Goal: Information Seeking & Learning: Learn about a topic

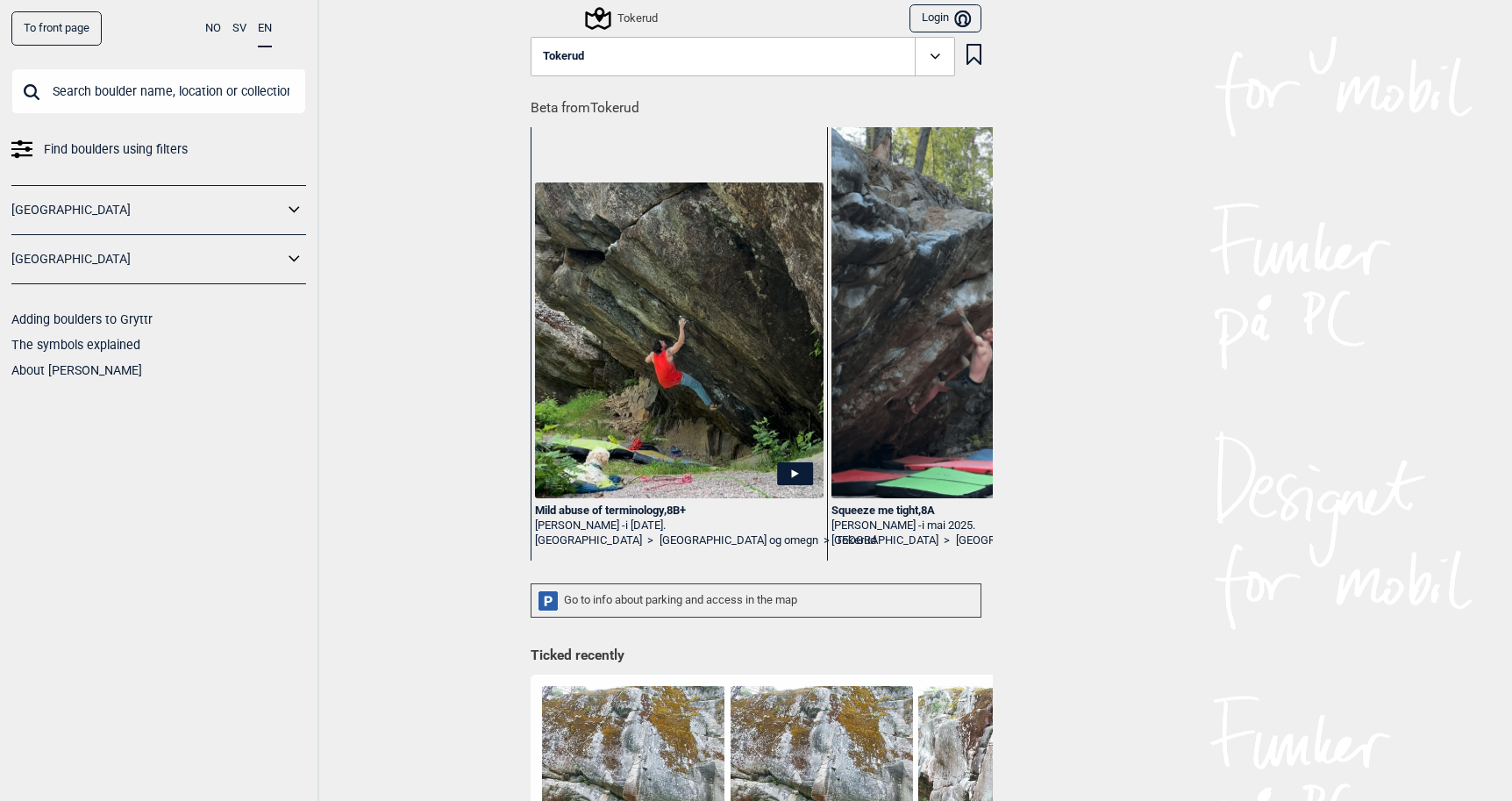
click at [634, 15] on div "Tokerud" at bounding box center [622, 19] width 70 height 21
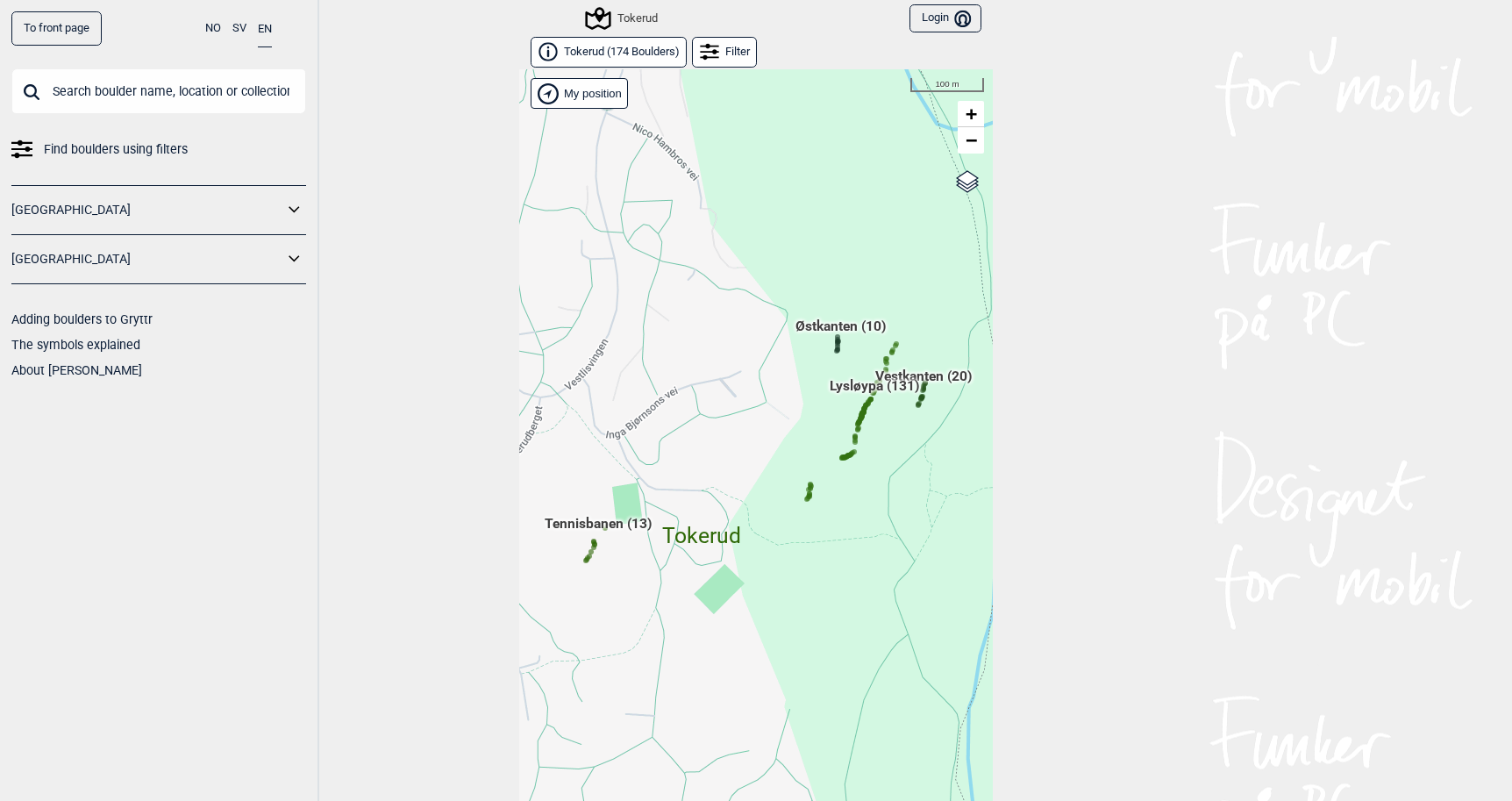
scroll to position [27, 0]
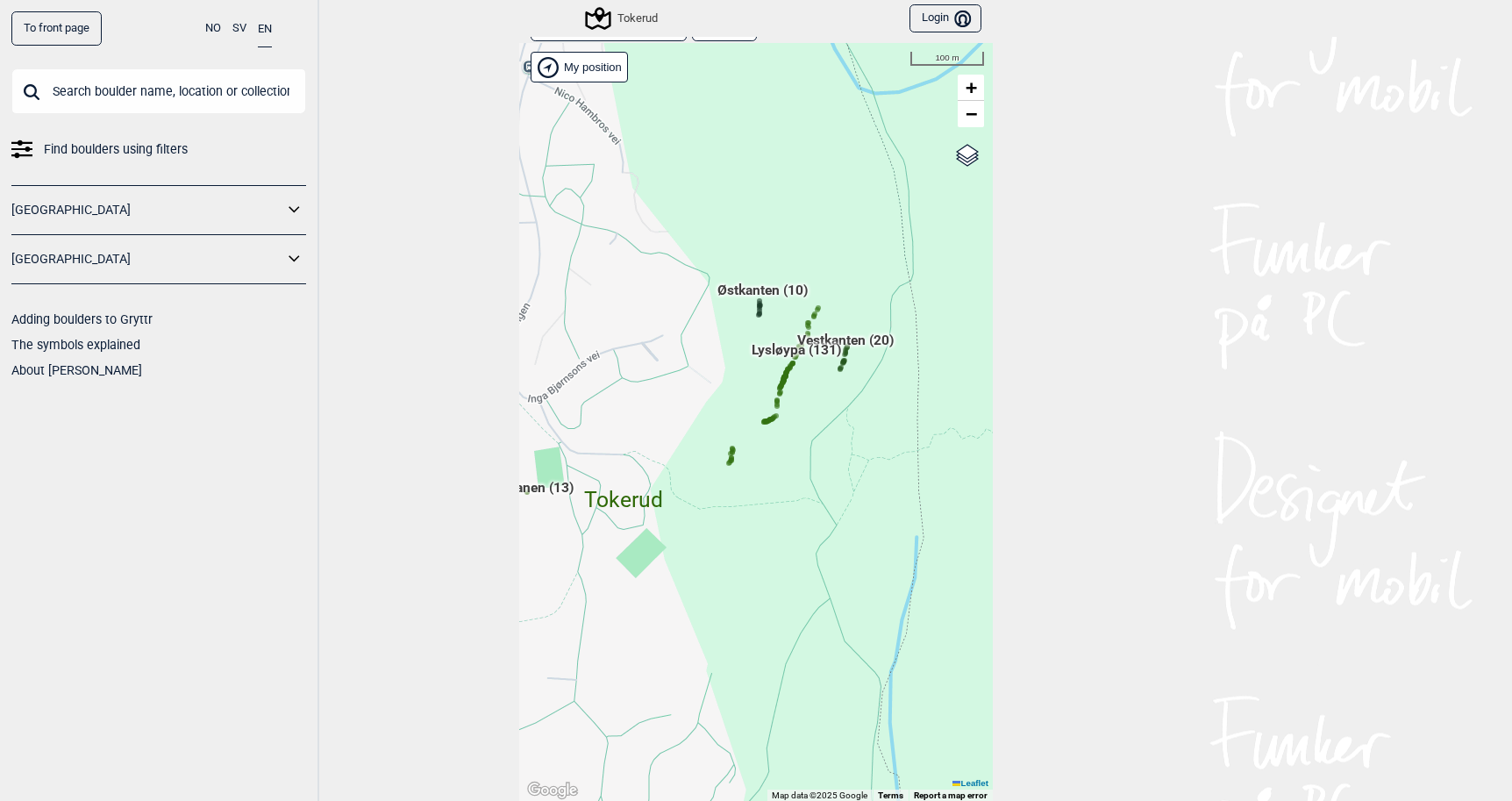
drag, startPoint x: 913, startPoint y: 459, endPoint x: 821, endPoint y: 449, distance: 92.5
click at [821, 449] on div "Hallingdal Gol Ål Stange Kolomoen [GEOGRAPHIC_DATA] [GEOGRAPHIC_DATA][PERSON_NA…" at bounding box center [756, 422] width 473 height 759
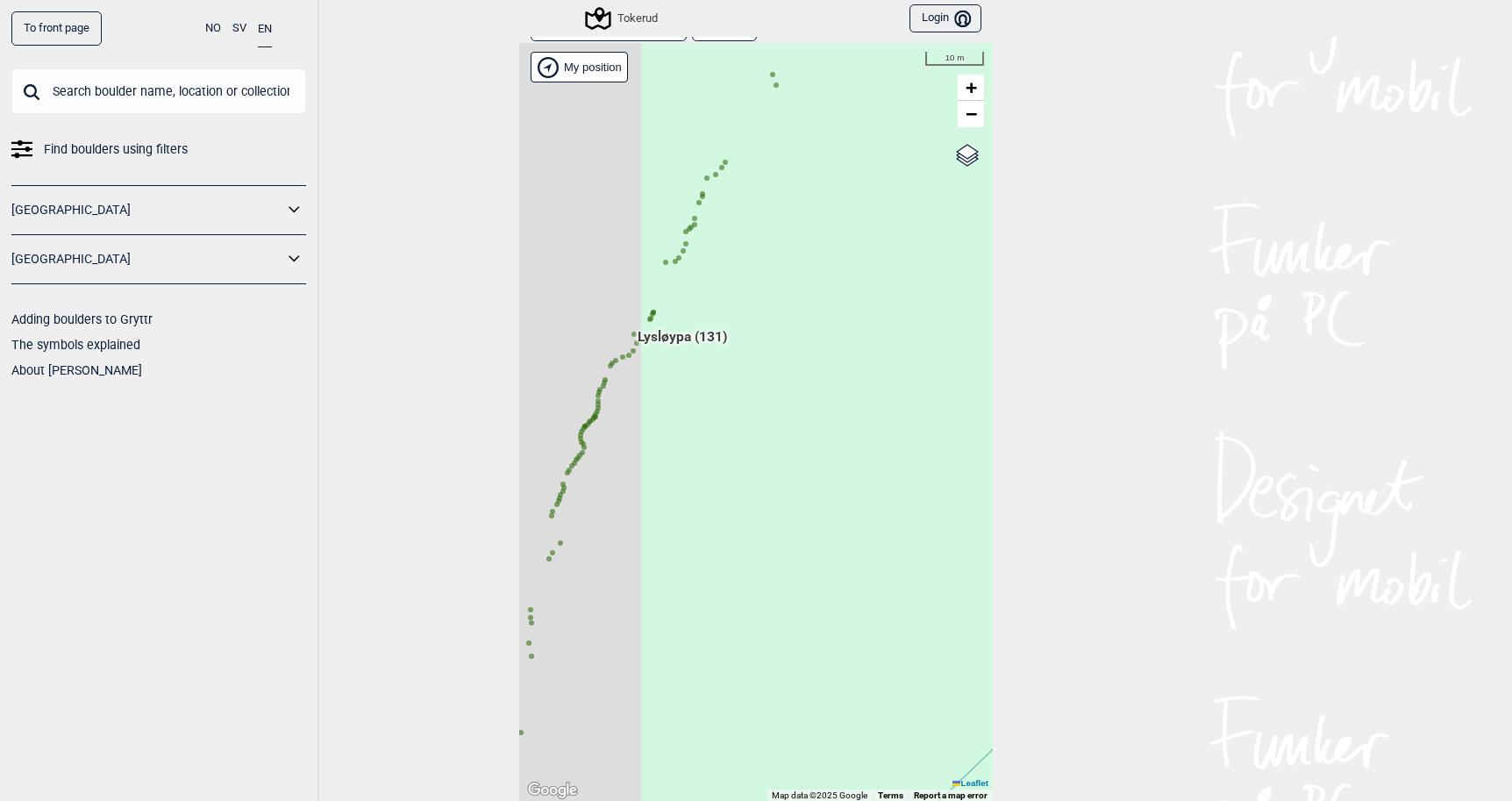
drag, startPoint x: 693, startPoint y: 456, endPoint x: 855, endPoint y: 418, distance: 166.4
click at [855, 418] on div "Hallingdal Gol Ål Stange Kolomoen [GEOGRAPHIC_DATA] [GEOGRAPHIC_DATA][PERSON_NA…" at bounding box center [756, 422] width 473 height 759
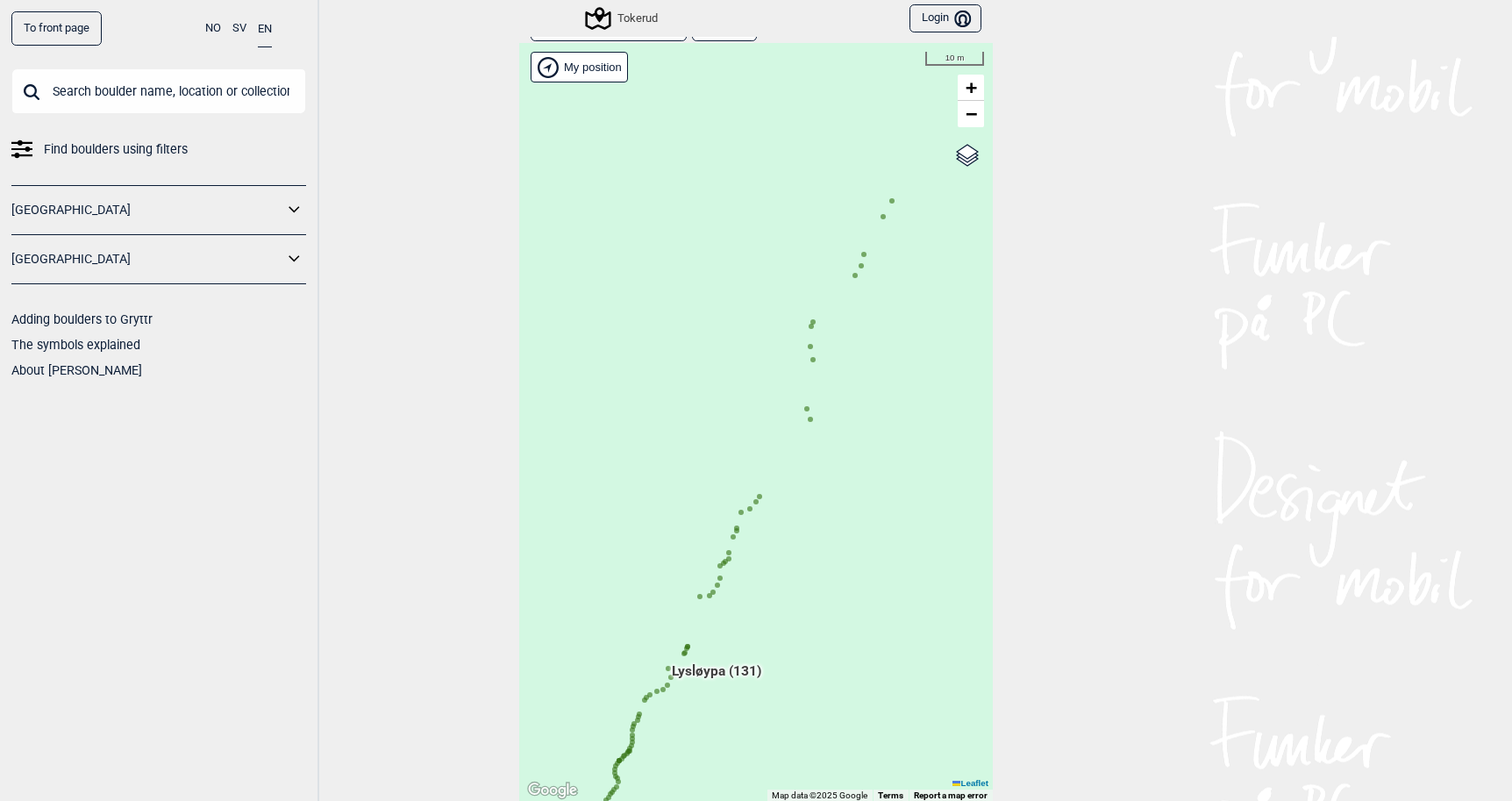
click at [858, 266] on circle at bounding box center [861, 266] width 5 height 5
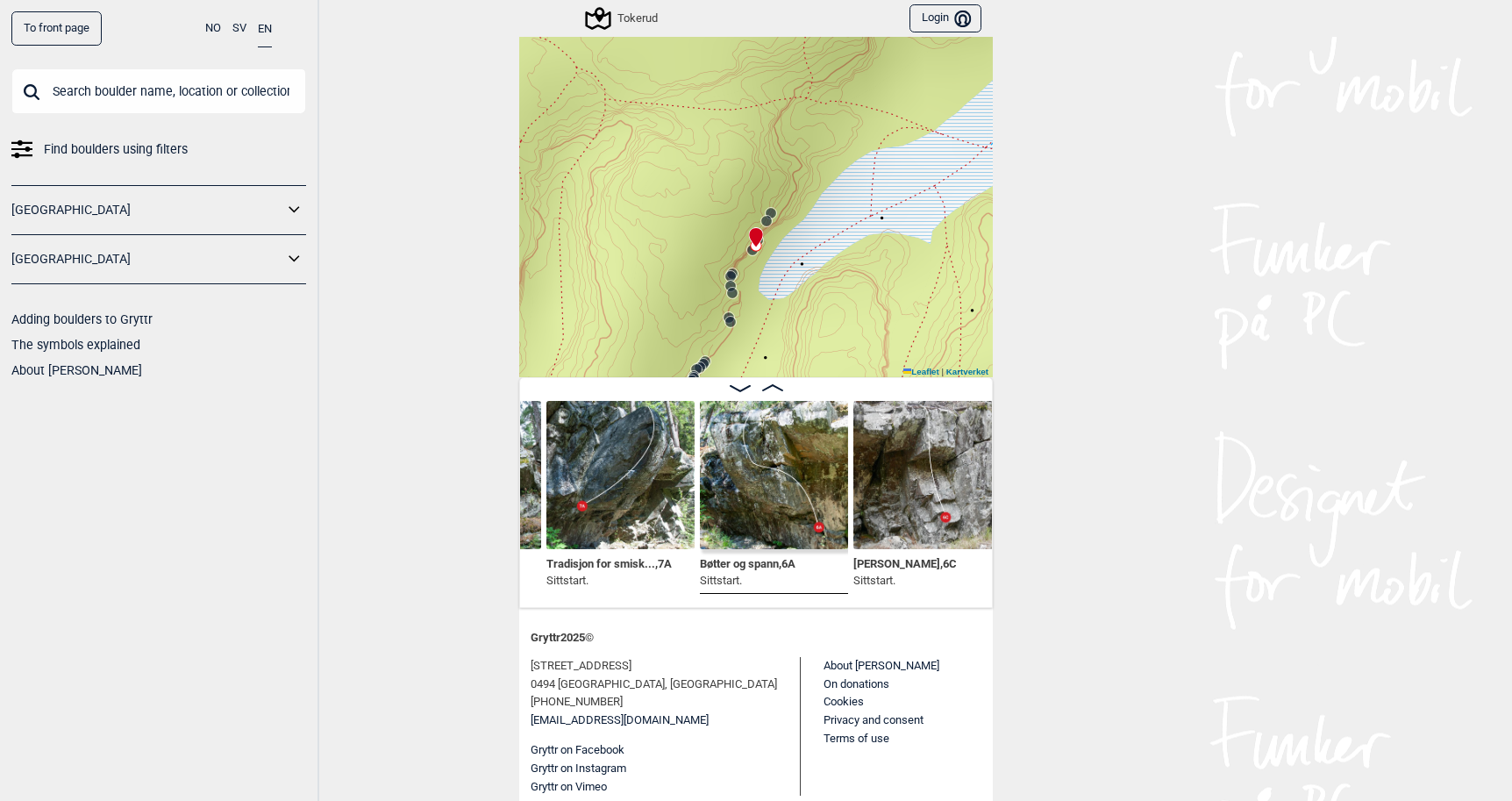
scroll to position [0, 18945]
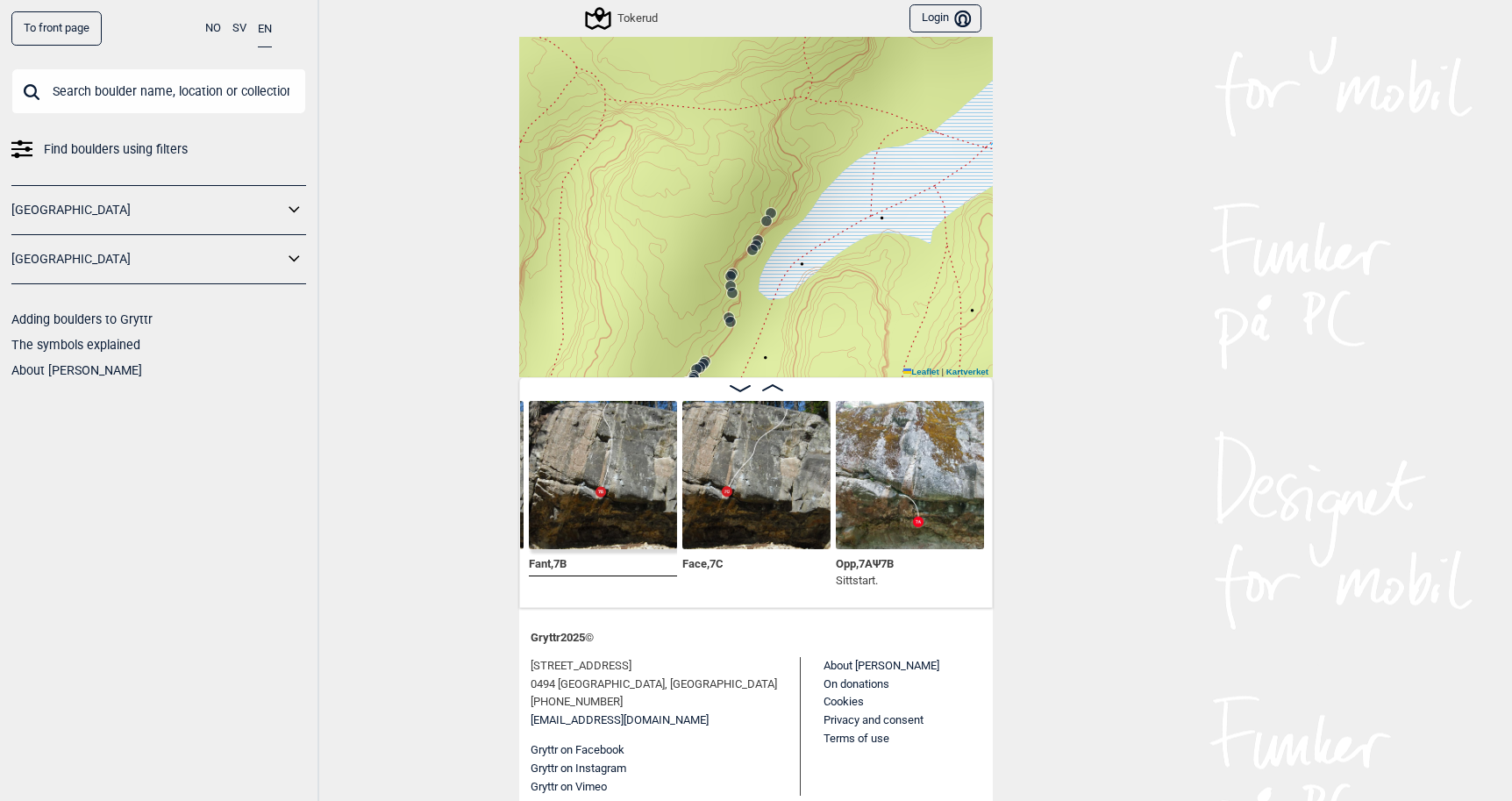
scroll to position [0, 16528]
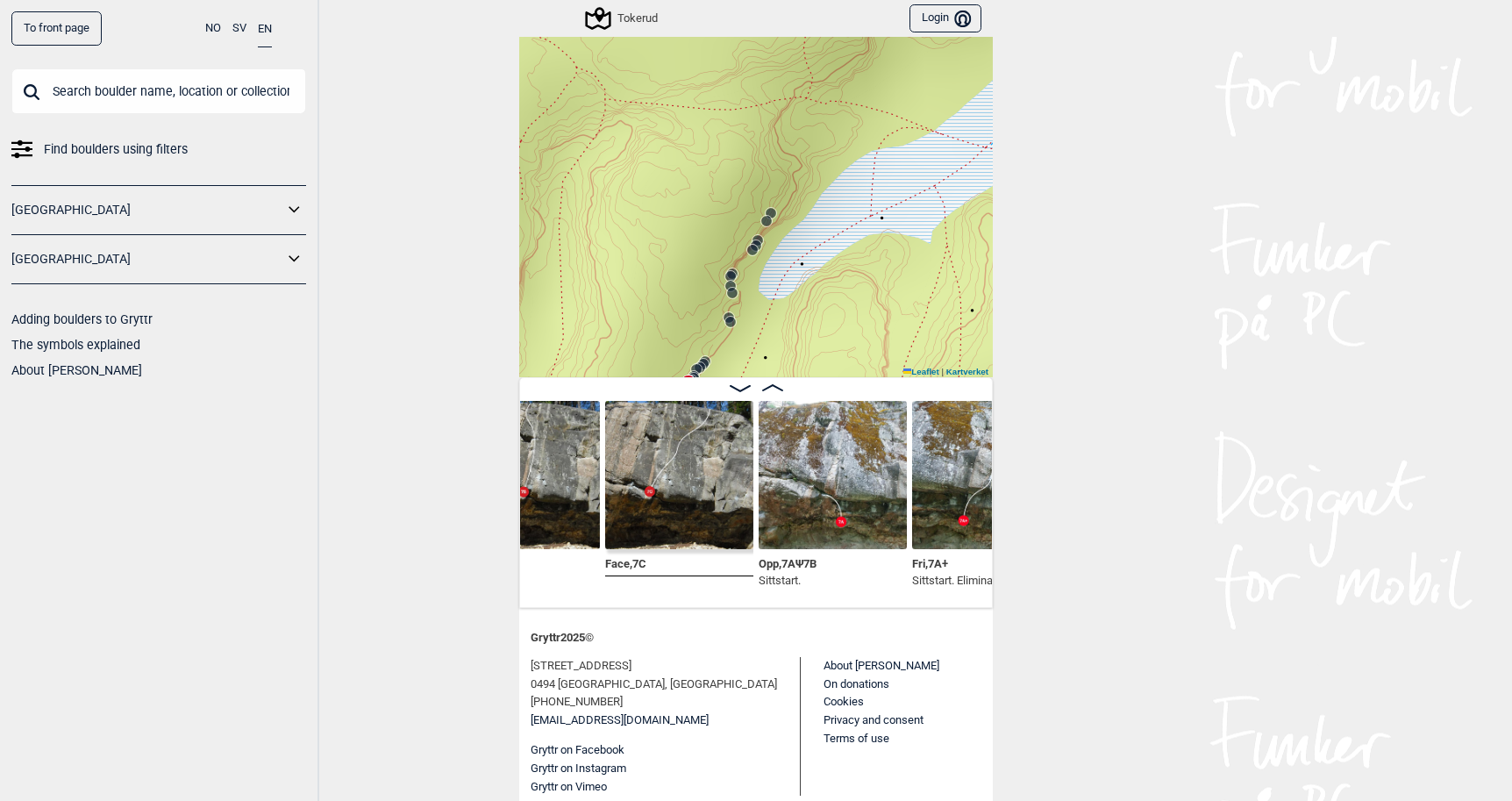
click at [818, 454] on img at bounding box center [833, 475] width 149 height 149
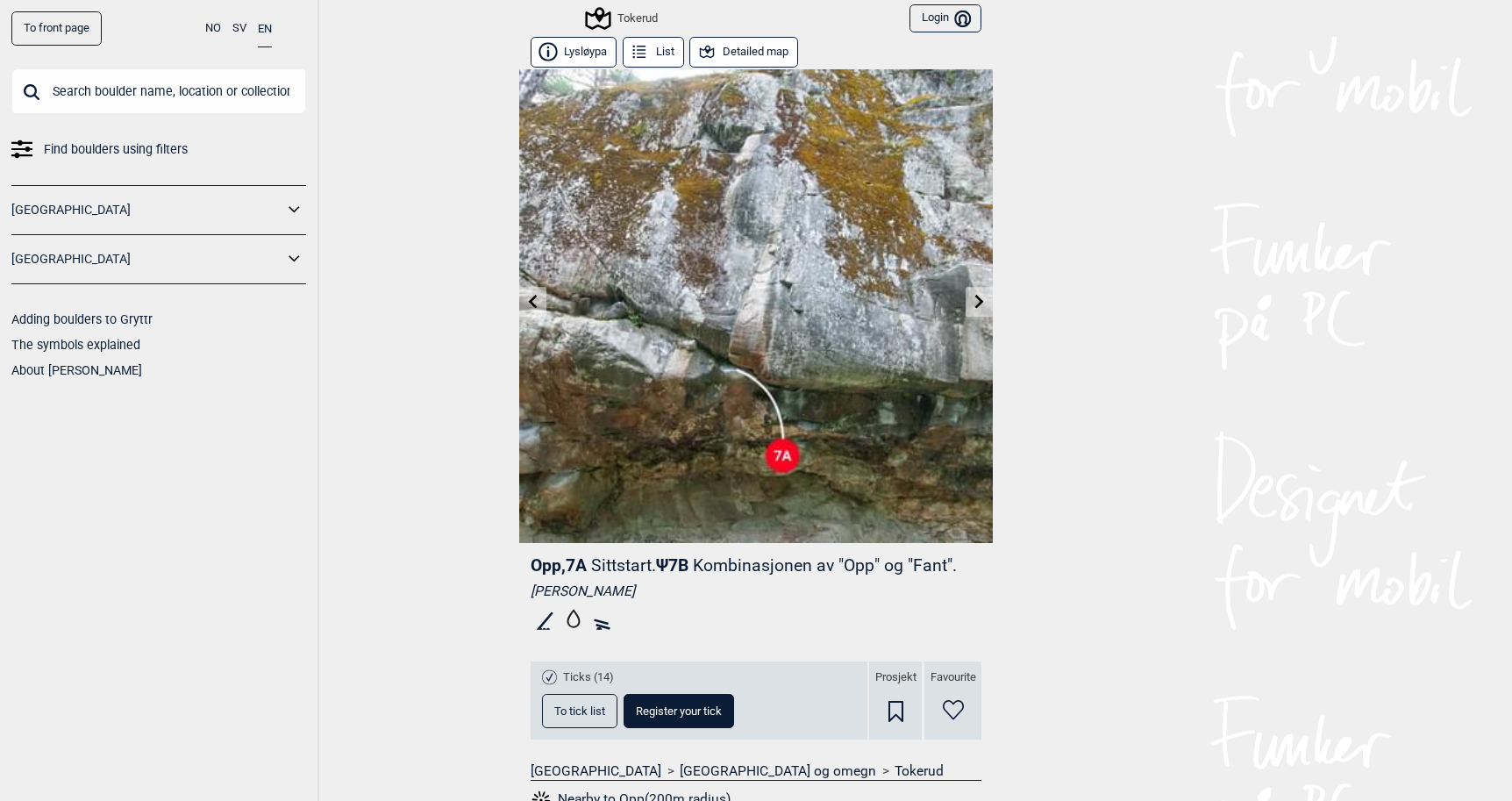
click at [730, 49] on button "Detailed map" at bounding box center [743, 52] width 109 height 31
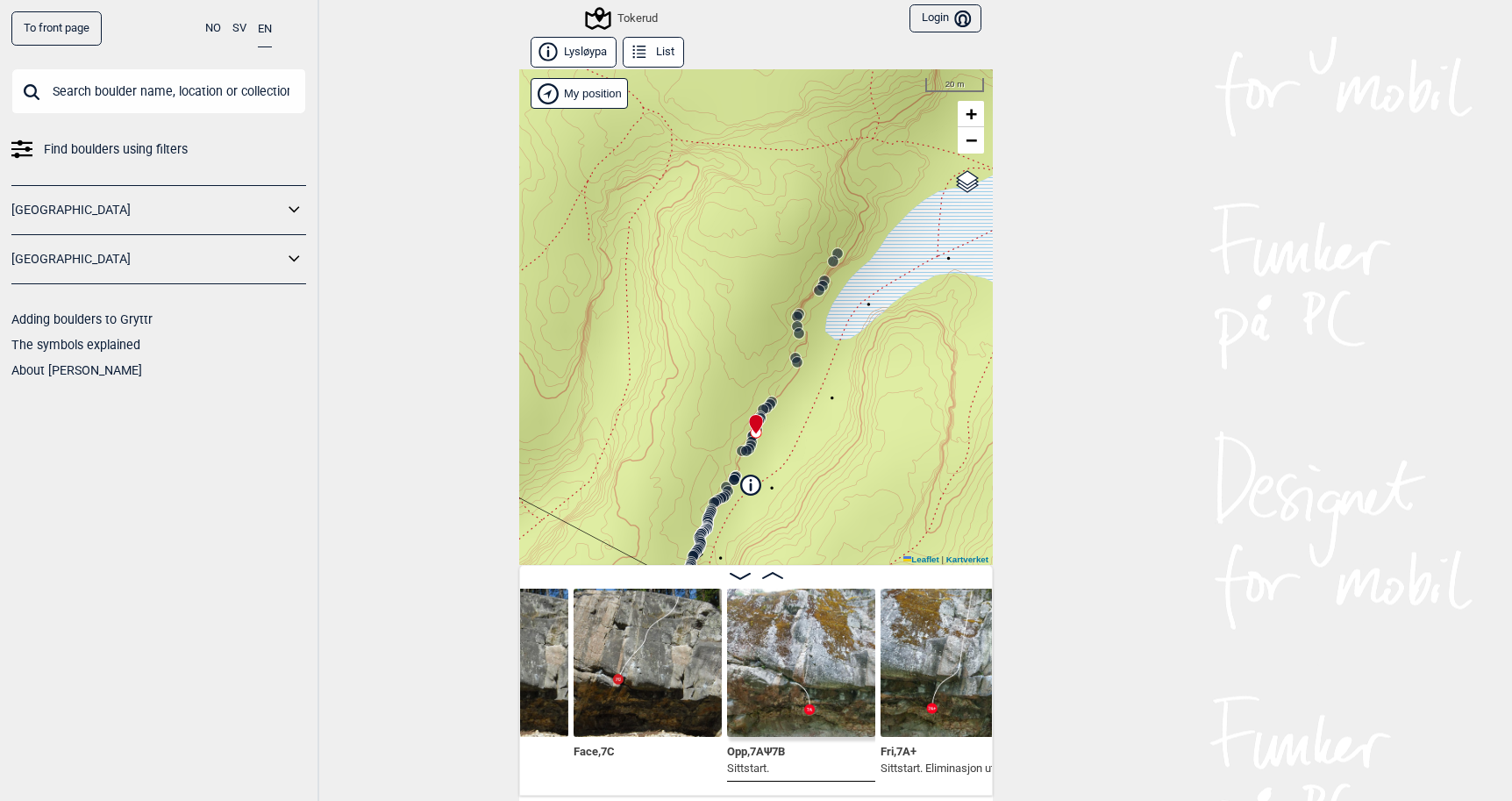
scroll to position [0, 16563]
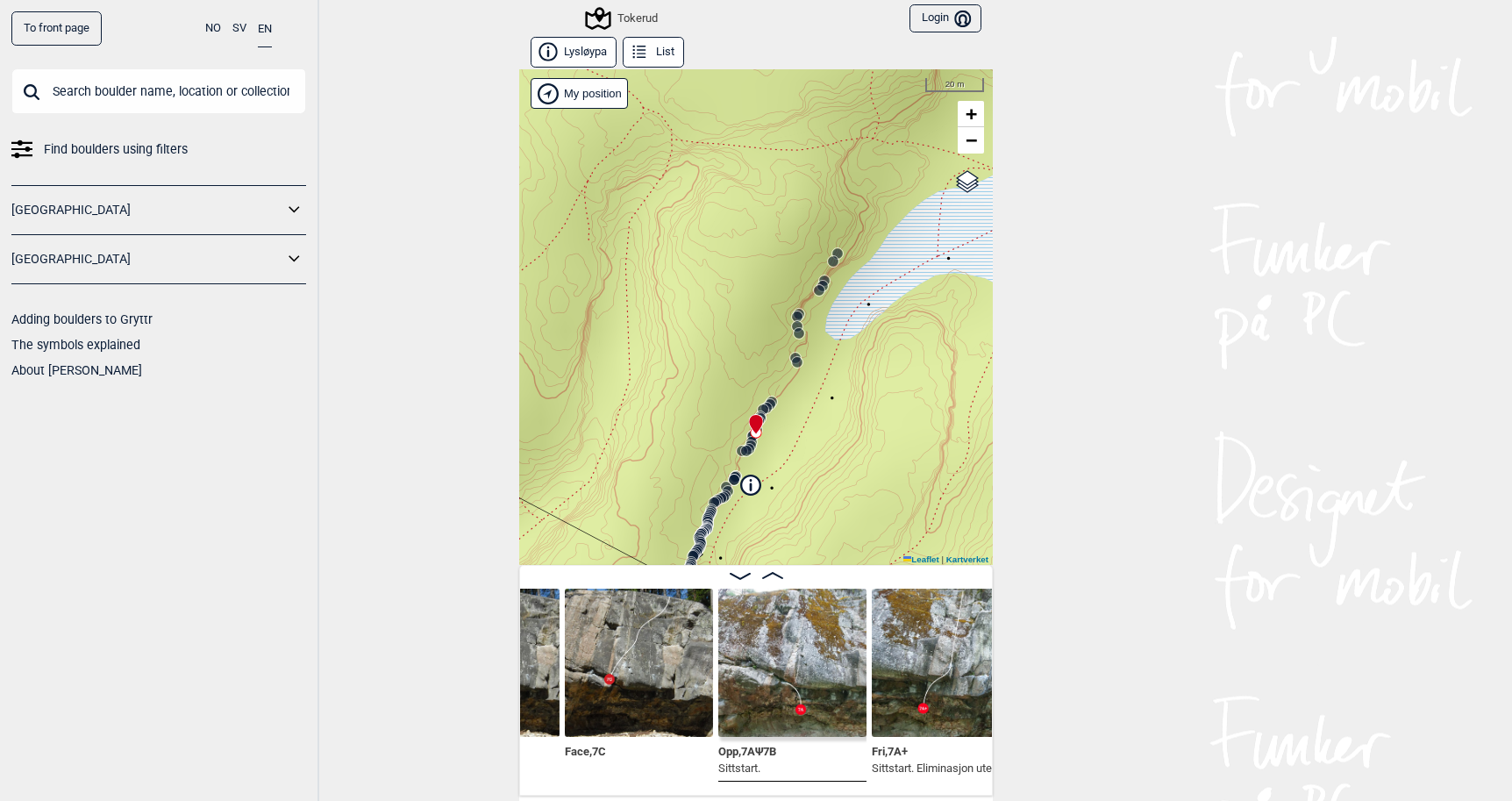
click at [804, 643] on img at bounding box center [793, 663] width 149 height 149
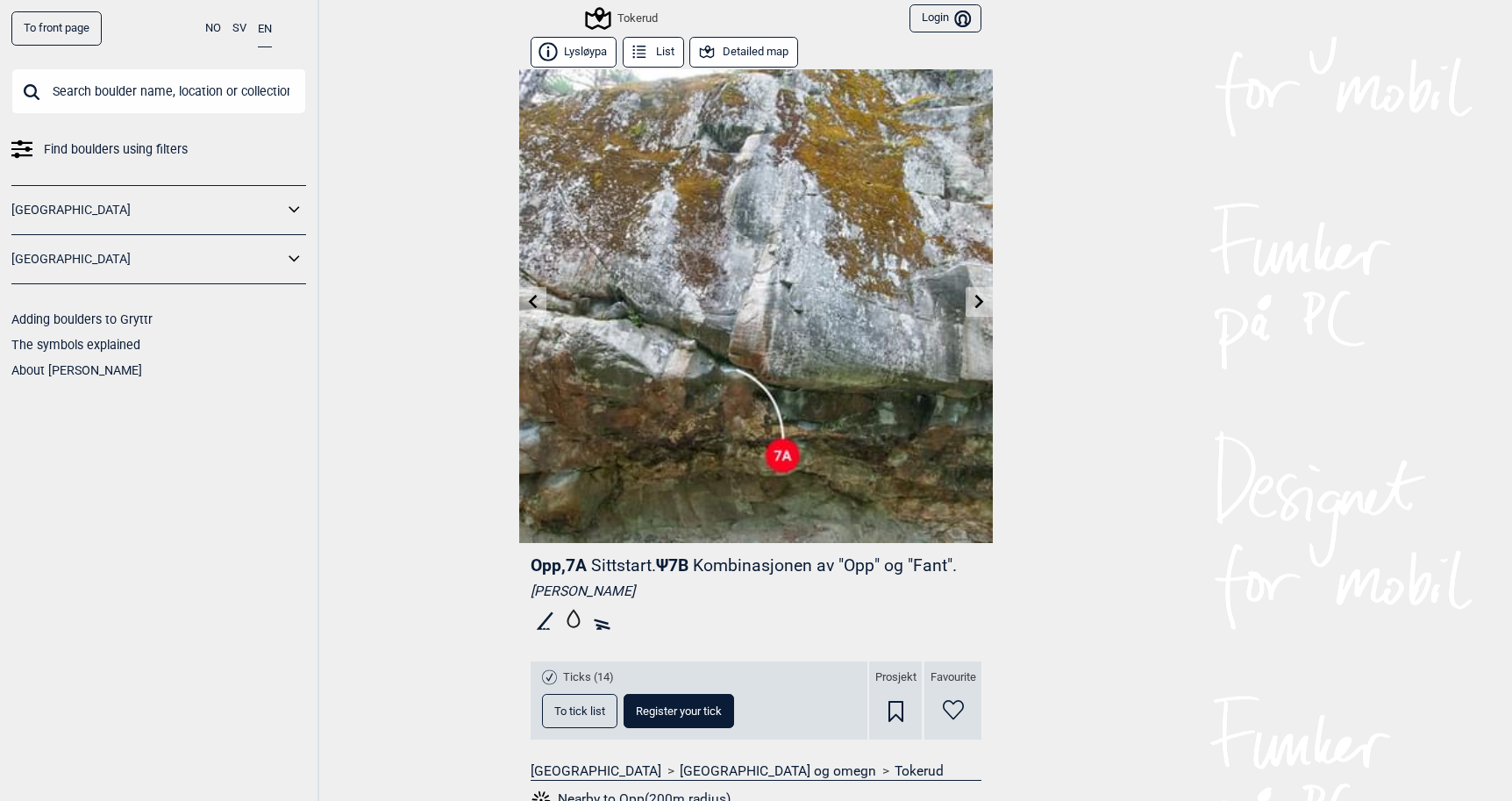
click at [979, 305] on link at bounding box center [979, 302] width 27 height 29
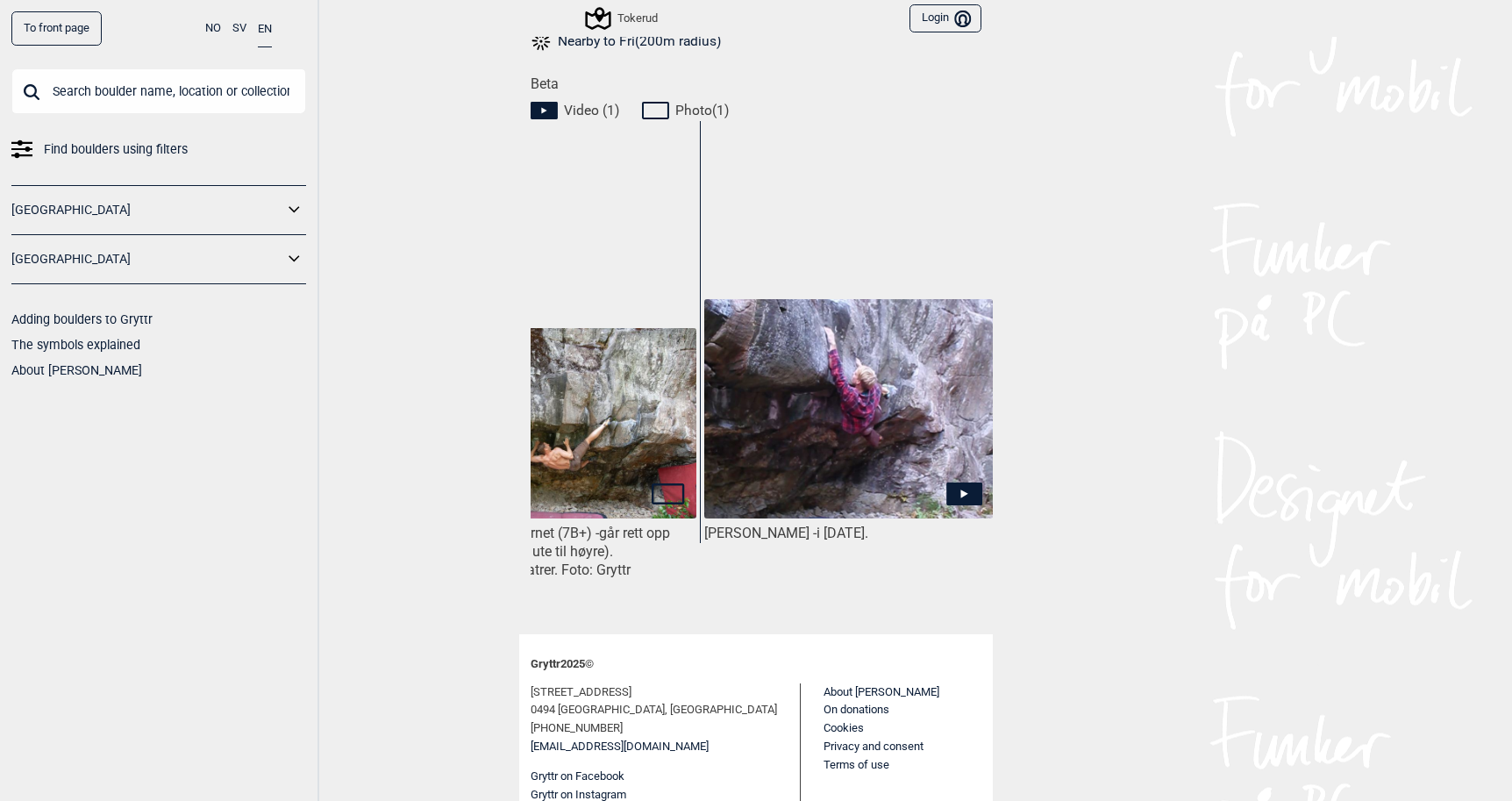
scroll to position [0, 131]
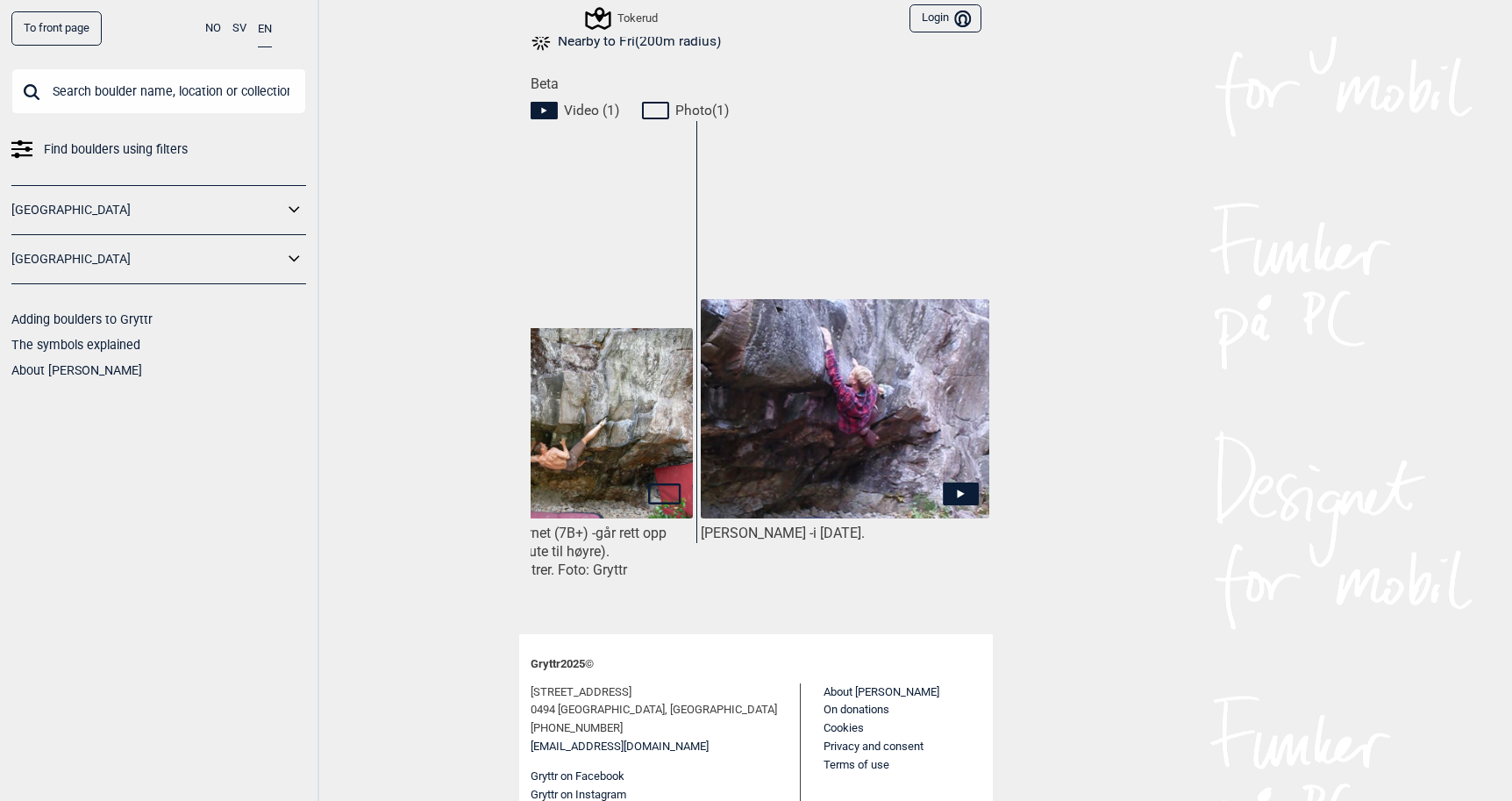
click at [957, 492] on icon at bounding box center [961, 494] width 7 height 9
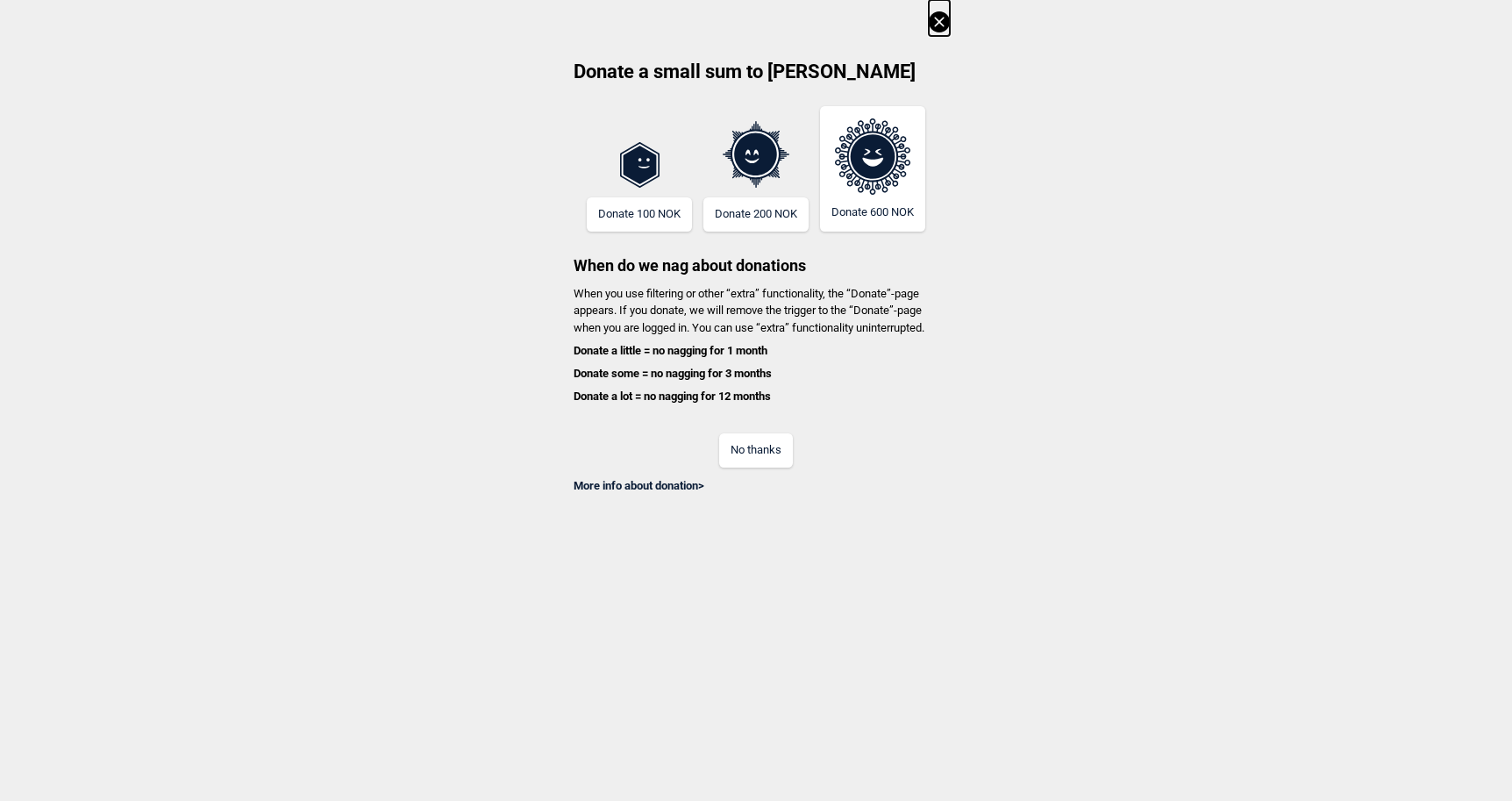
click at [748, 434] on button "No thanks" at bounding box center [756, 451] width 73 height 35
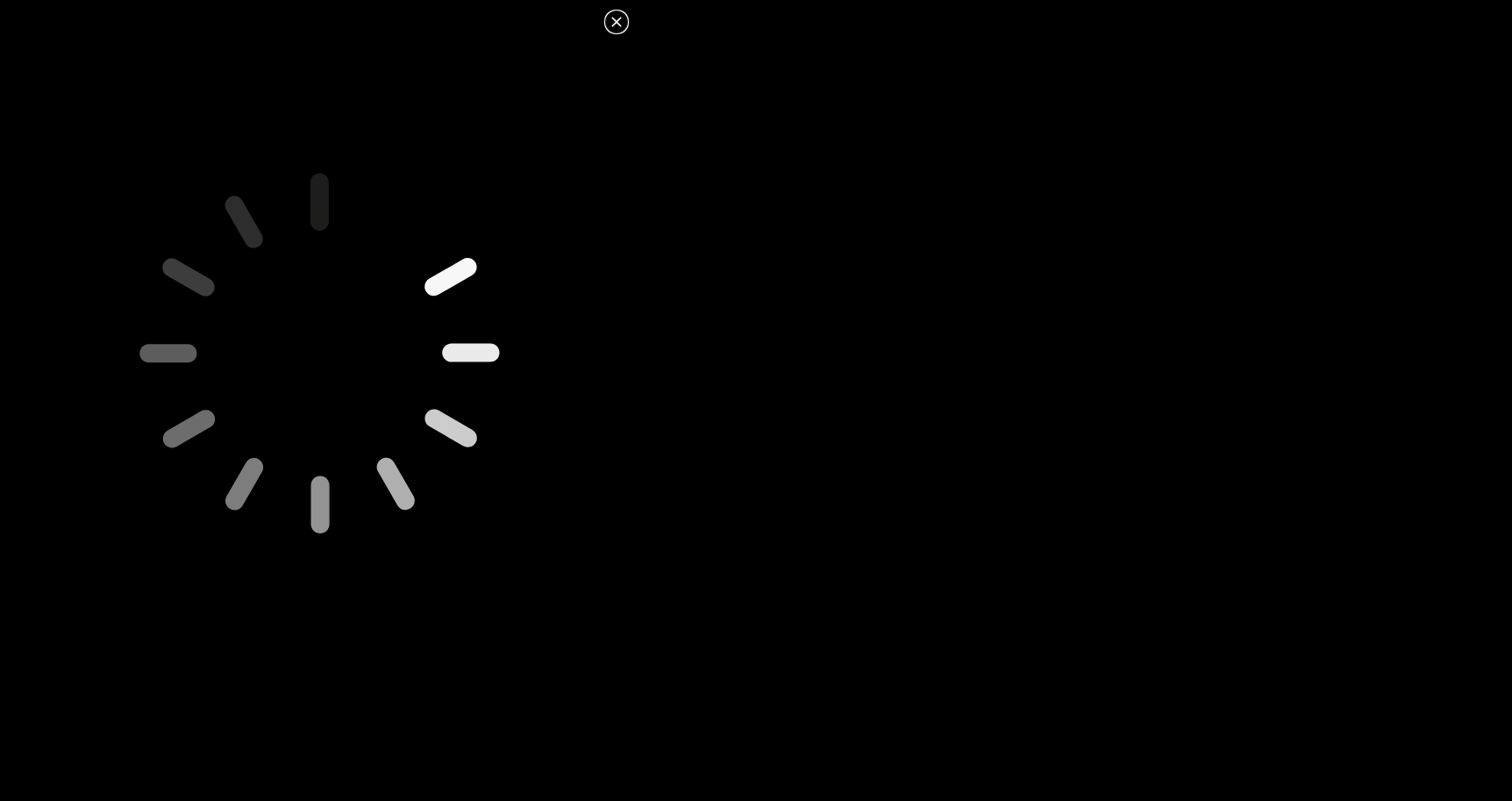
click at [621, 23] on icon at bounding box center [617, 22] width 21 height 21
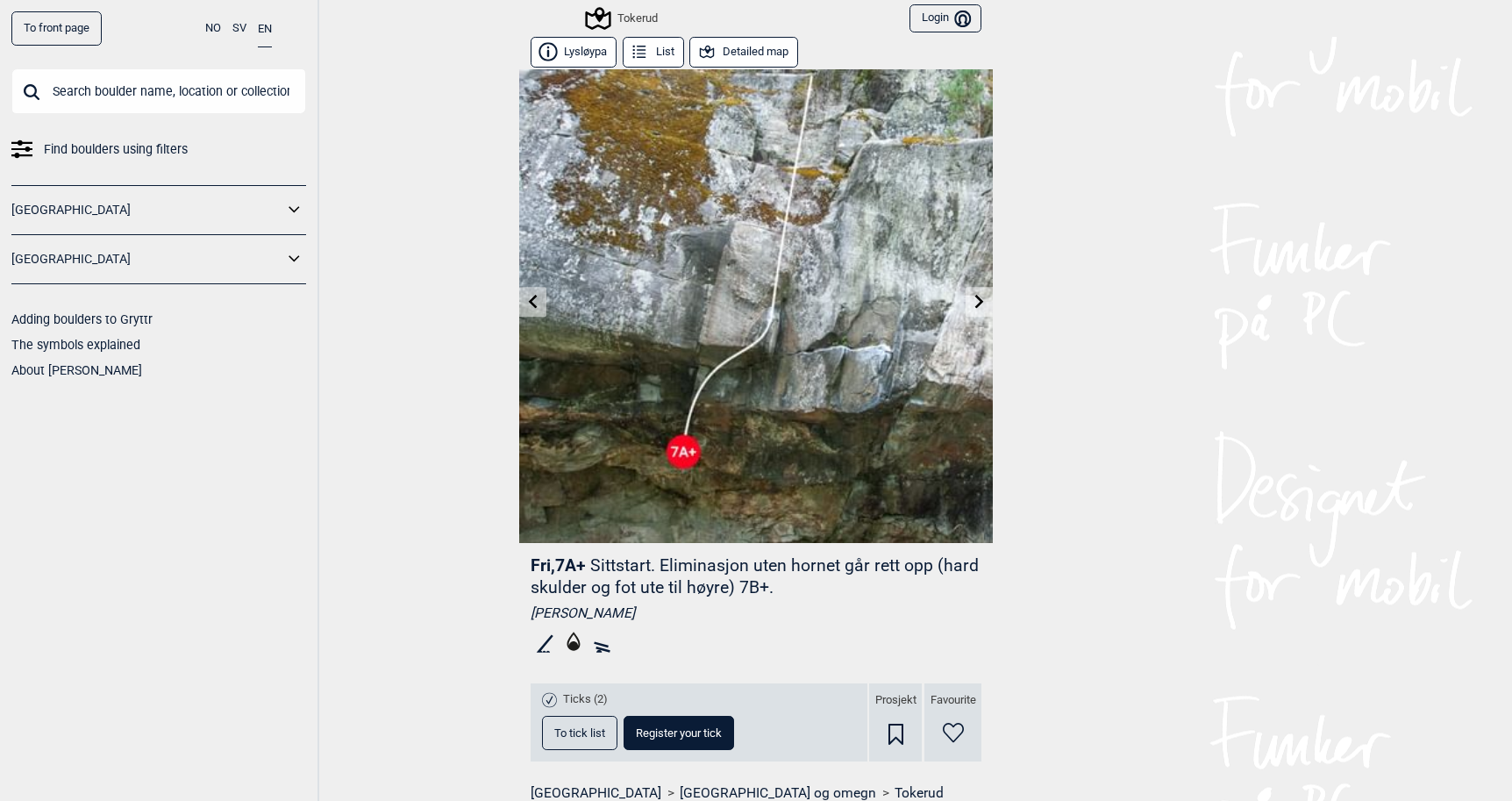
scroll to position [0, 0]
click at [276, 214] on link "[GEOGRAPHIC_DATA]" at bounding box center [147, 210] width 272 height 26
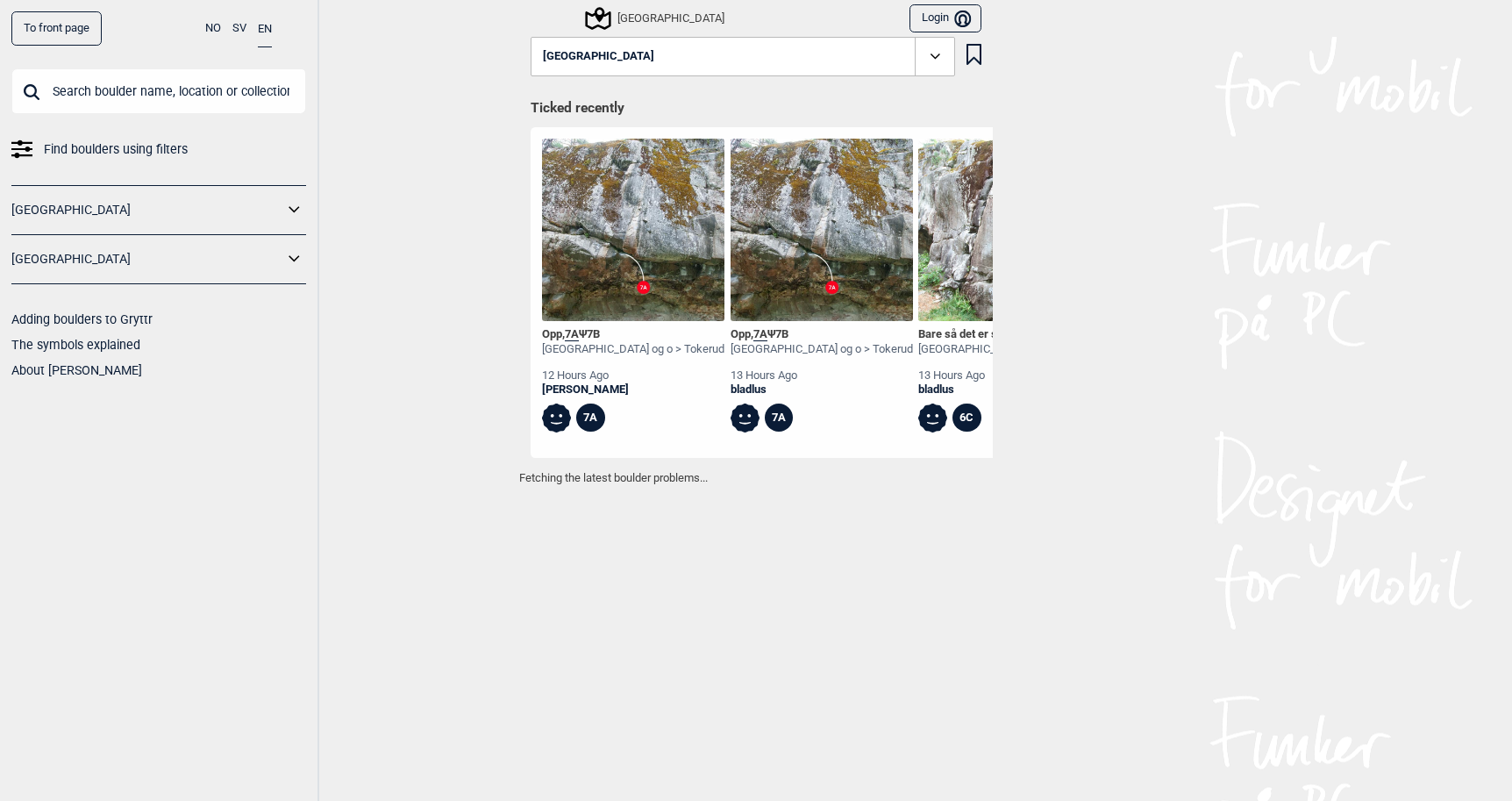
click at [301, 209] on icon at bounding box center [295, 210] width 23 height 26
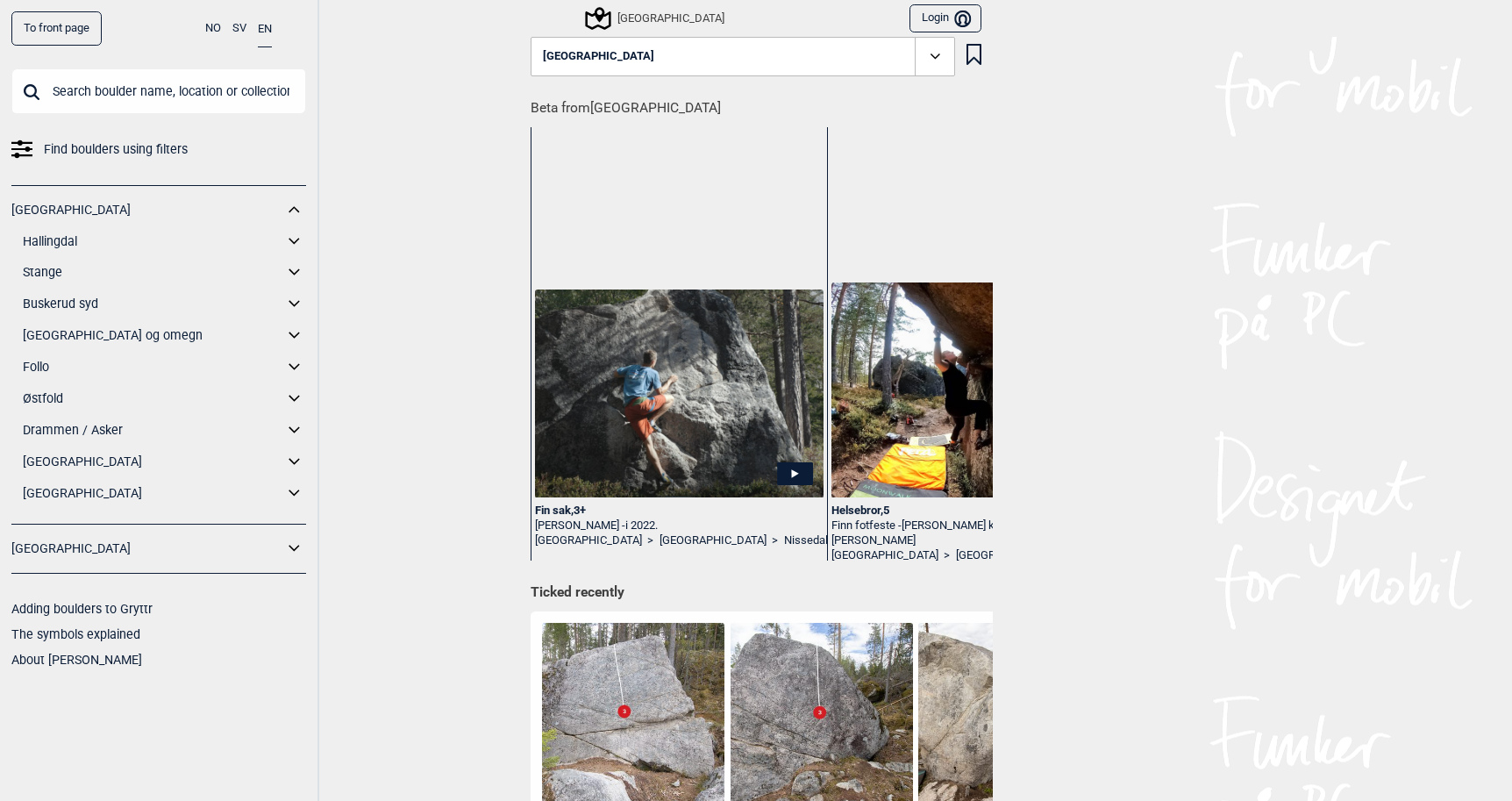
click at [96, 335] on link "[GEOGRAPHIC_DATA] og omegn" at bounding box center [153, 335] width 260 height 26
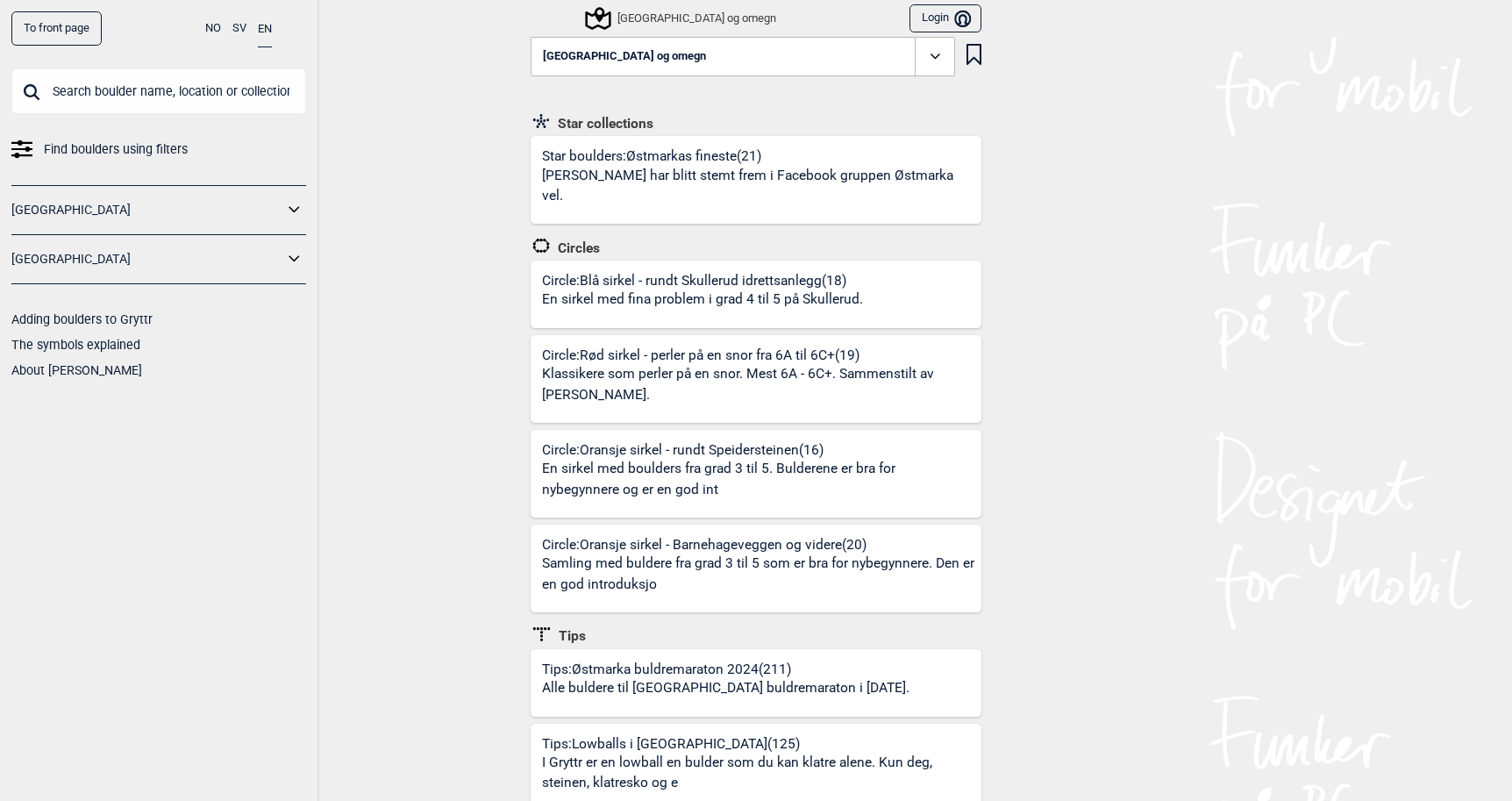
click at [288, 206] on icon at bounding box center [295, 210] width 23 height 26
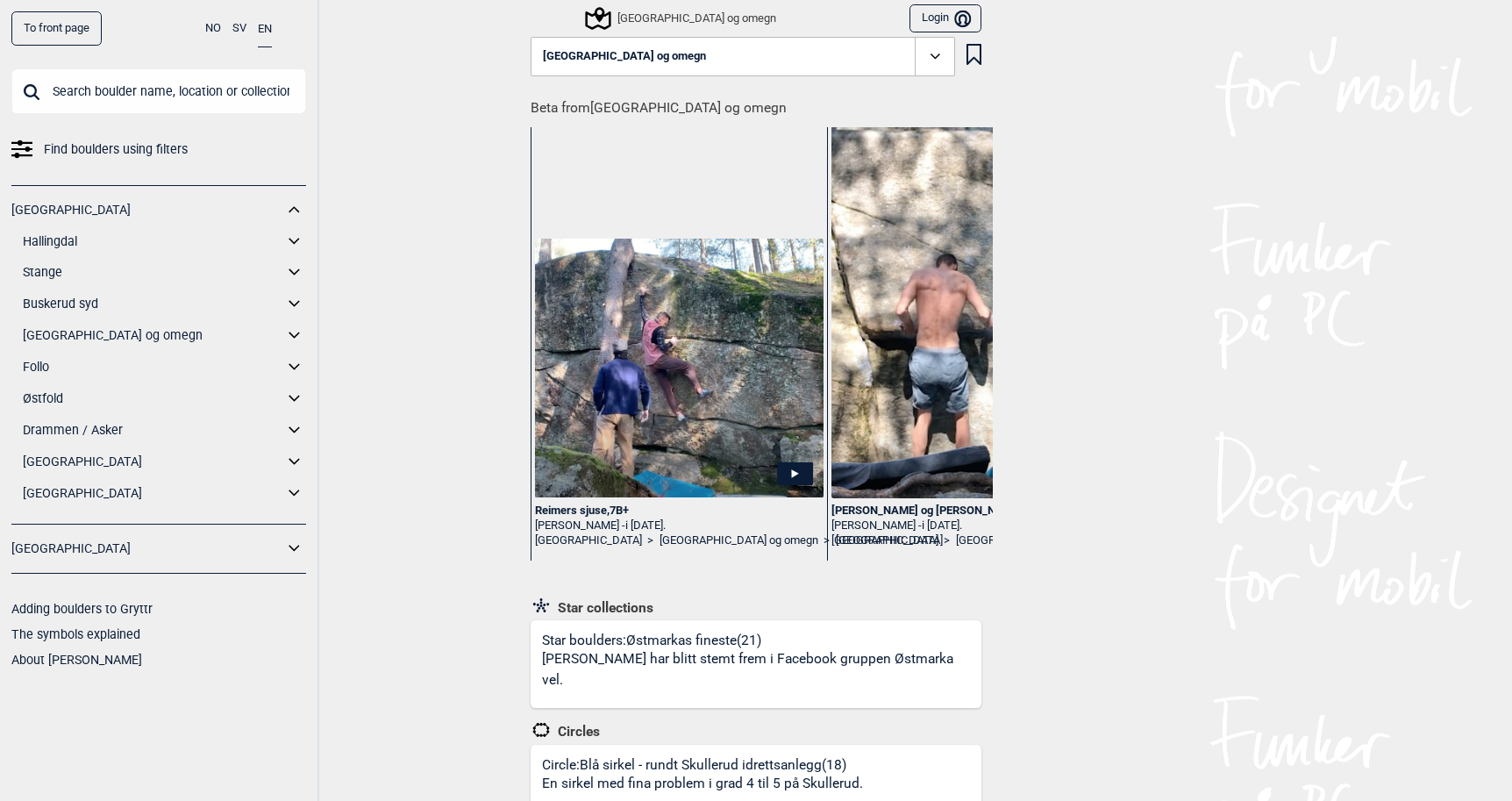
click at [303, 329] on icon at bounding box center [295, 335] width 23 height 26
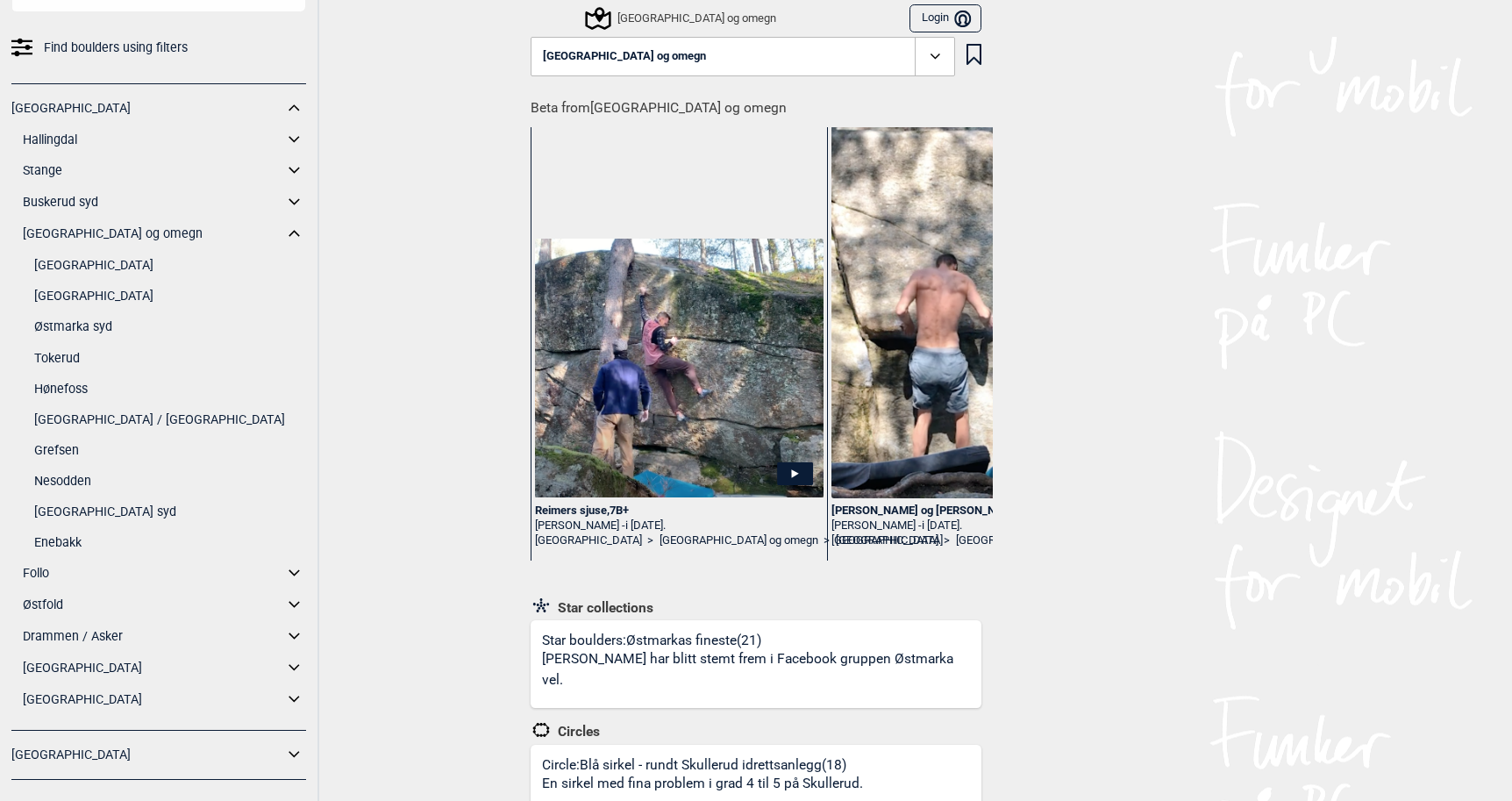
scroll to position [106, 0]
click at [84, 289] on link "[GEOGRAPHIC_DATA]" at bounding box center [170, 291] width 272 height 26
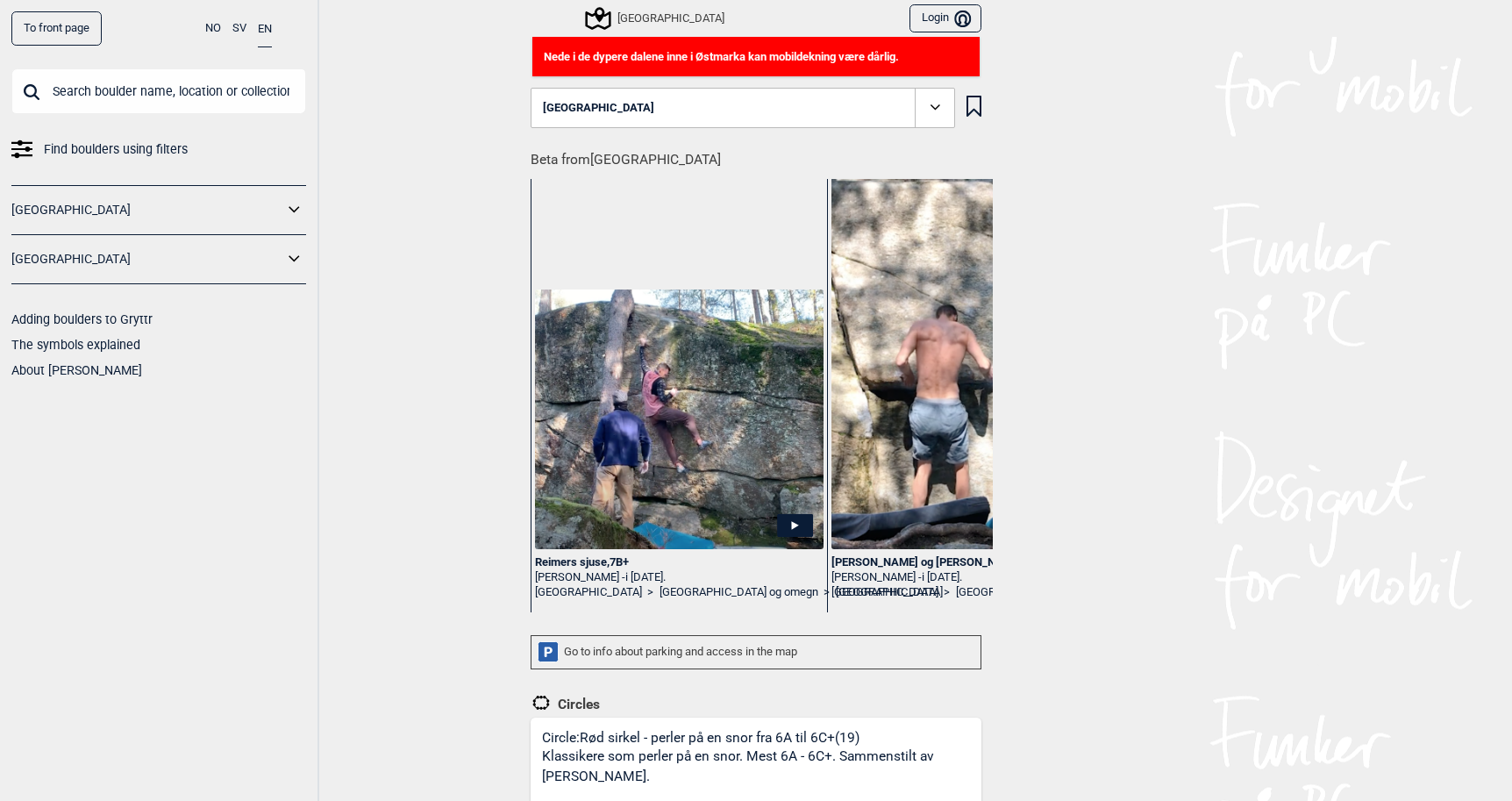
click at [654, 19] on div "[GEOGRAPHIC_DATA]" at bounding box center [656, 19] width 137 height 21
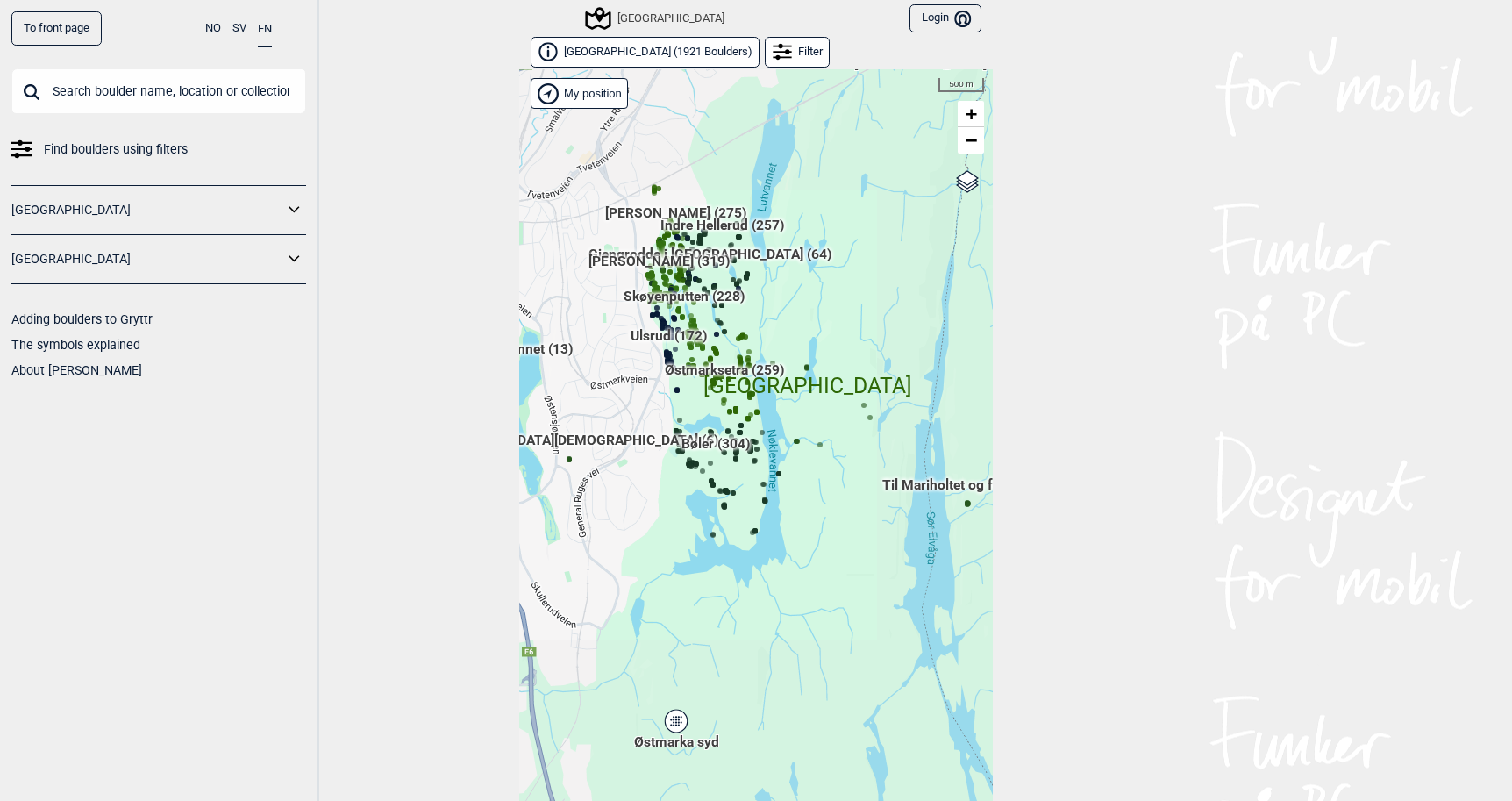
scroll to position [27, 0]
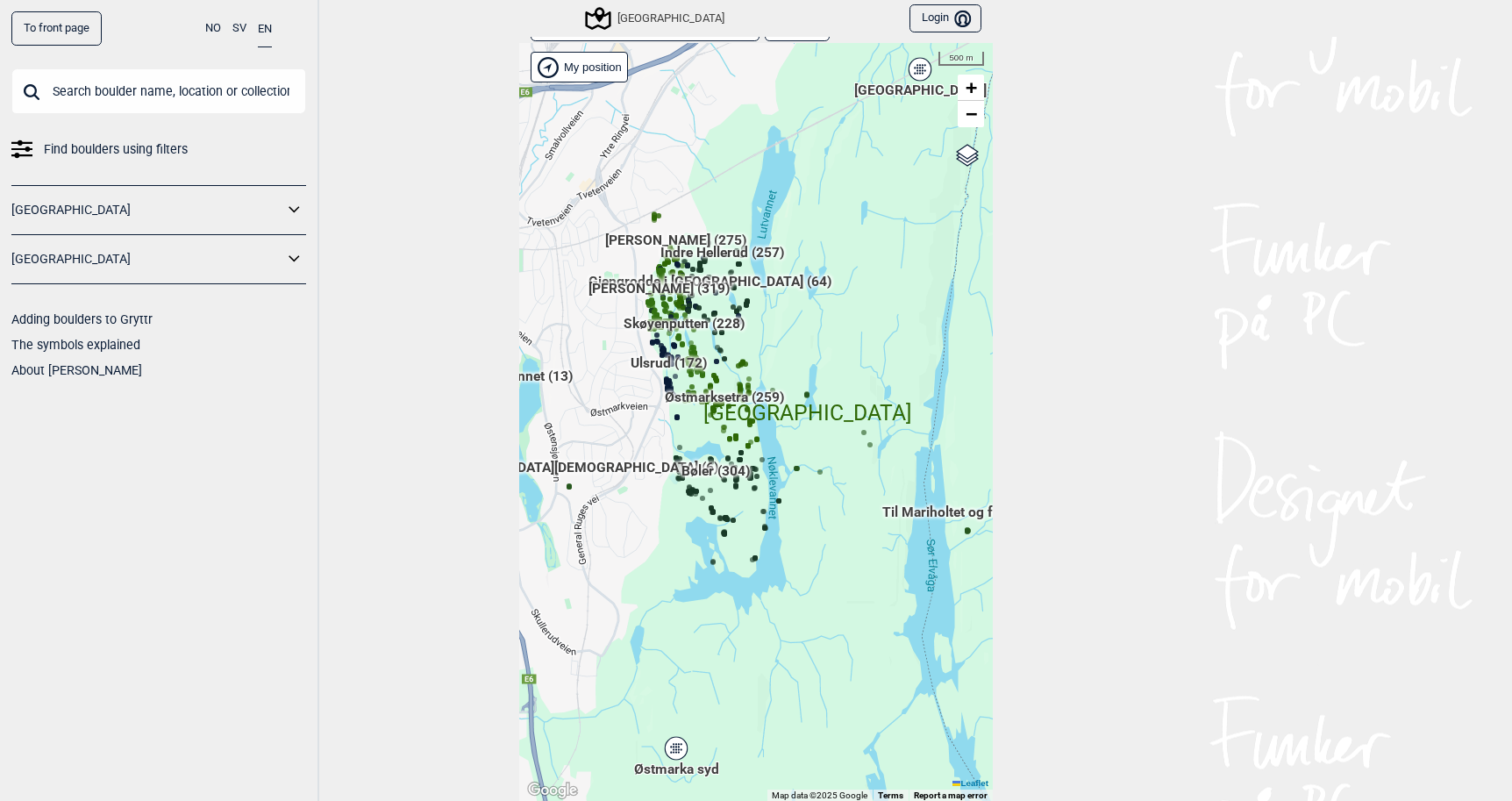
drag, startPoint x: 711, startPoint y: 421, endPoint x: 711, endPoint y: 478, distance: 57.0
click at [711, 478] on div "Hallingdal Gol Ål Stange Kolomoen [GEOGRAPHIC_DATA] [GEOGRAPHIC_DATA][PERSON_NA…" at bounding box center [756, 422] width 473 height 759
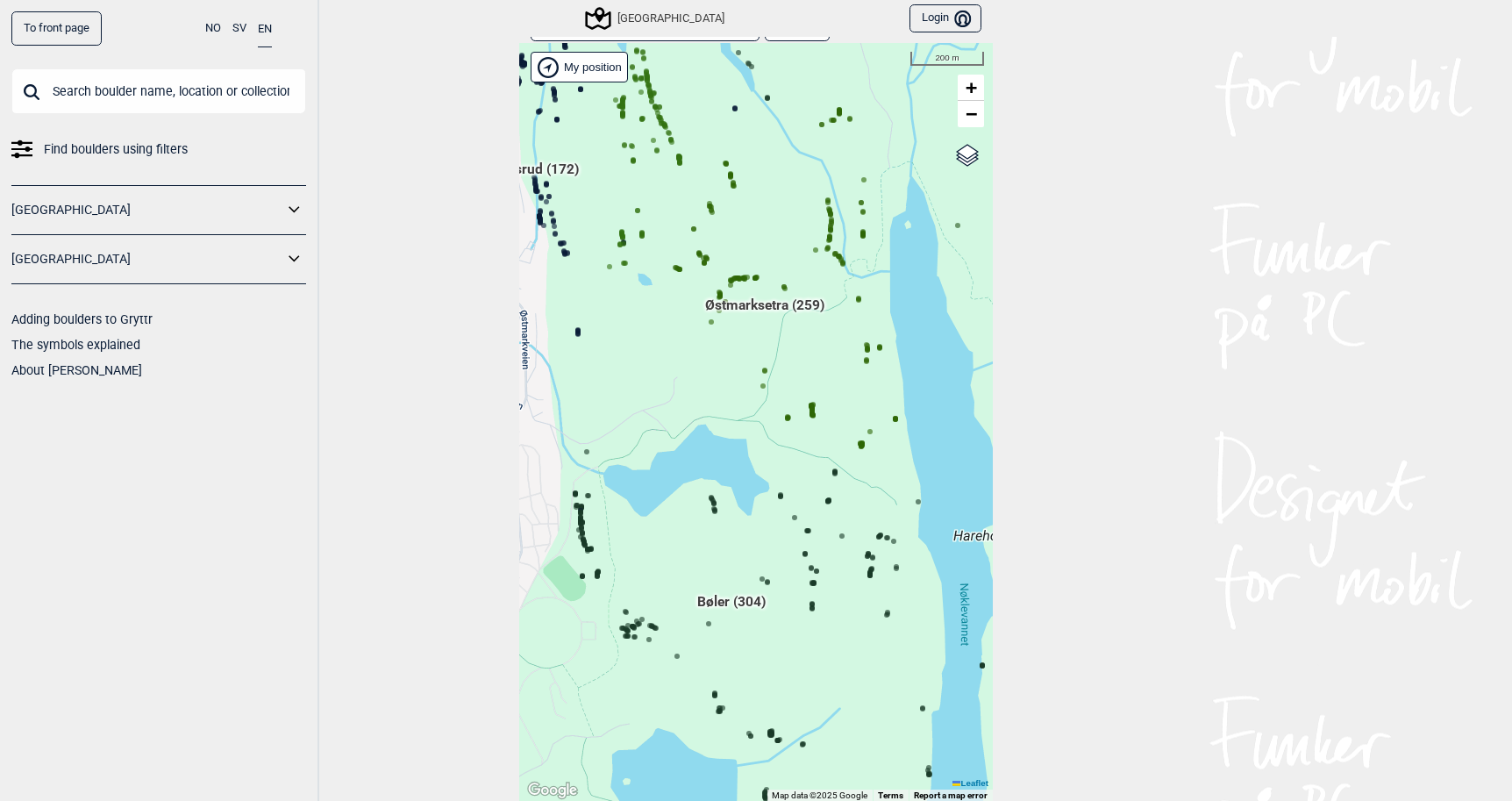
drag, startPoint x: 720, startPoint y: 727, endPoint x: 672, endPoint y: 504, distance: 228.1
click at [672, 504] on div "Hallingdal Gol Ål Stange Kolomoen [GEOGRAPHIC_DATA] [GEOGRAPHIC_DATA][PERSON_NA…" at bounding box center [756, 422] width 473 height 759
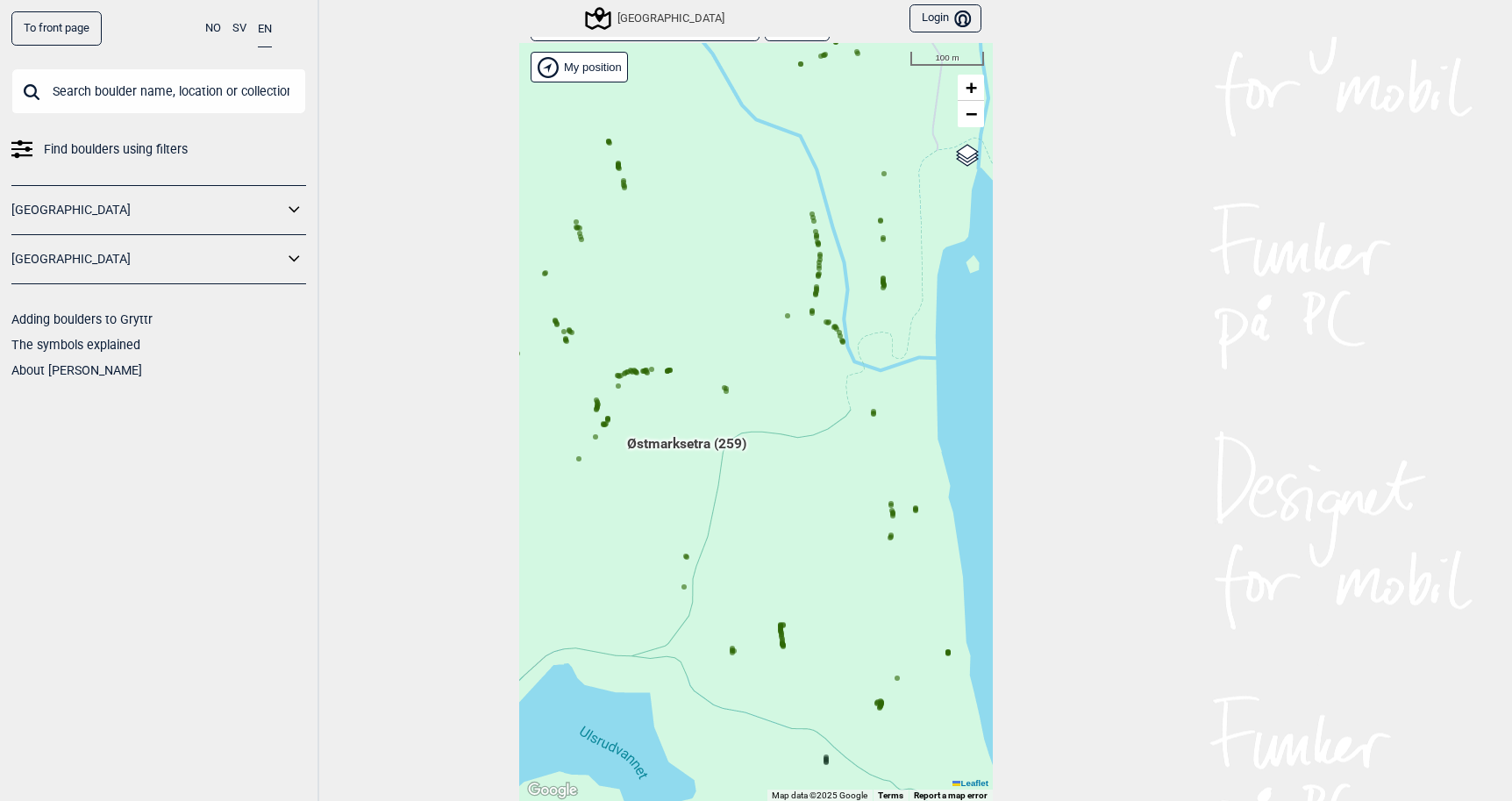
drag, startPoint x: 804, startPoint y: 341, endPoint x: 711, endPoint y: 440, distance: 135.8
click at [711, 440] on span "Østmarksetra (259)" at bounding box center [687, 451] width 119 height 34
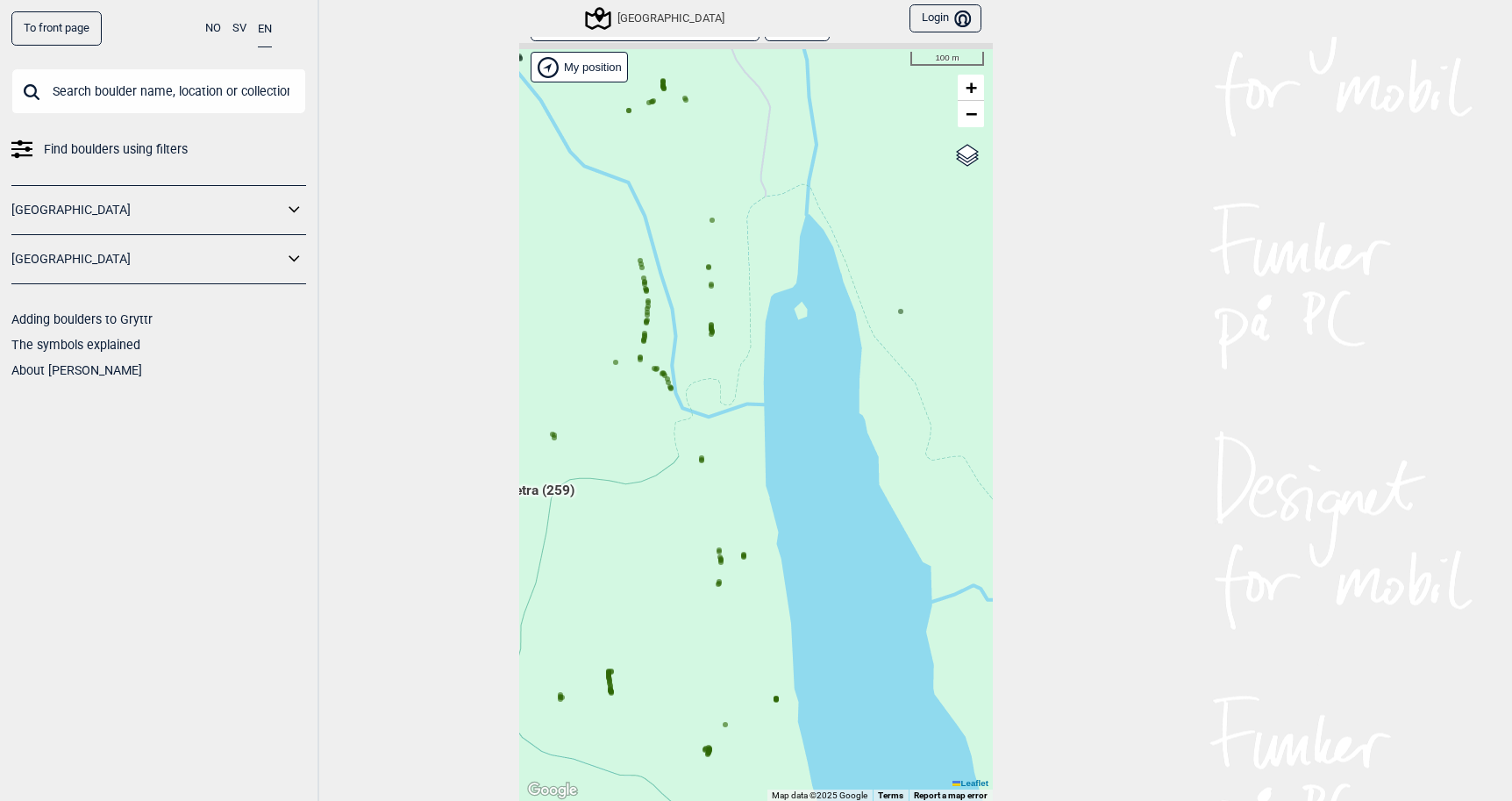
drag, startPoint x: 847, startPoint y: 406, endPoint x: 674, endPoint y: 452, distance: 179.0
click at [674, 452] on div "Hallingdal Gol Ål Stange Kolomoen [GEOGRAPHIC_DATA] [GEOGRAPHIC_DATA][PERSON_NA…" at bounding box center [756, 422] width 473 height 759
click at [657, 375] on icon at bounding box center [662, 374] width 9 height 9
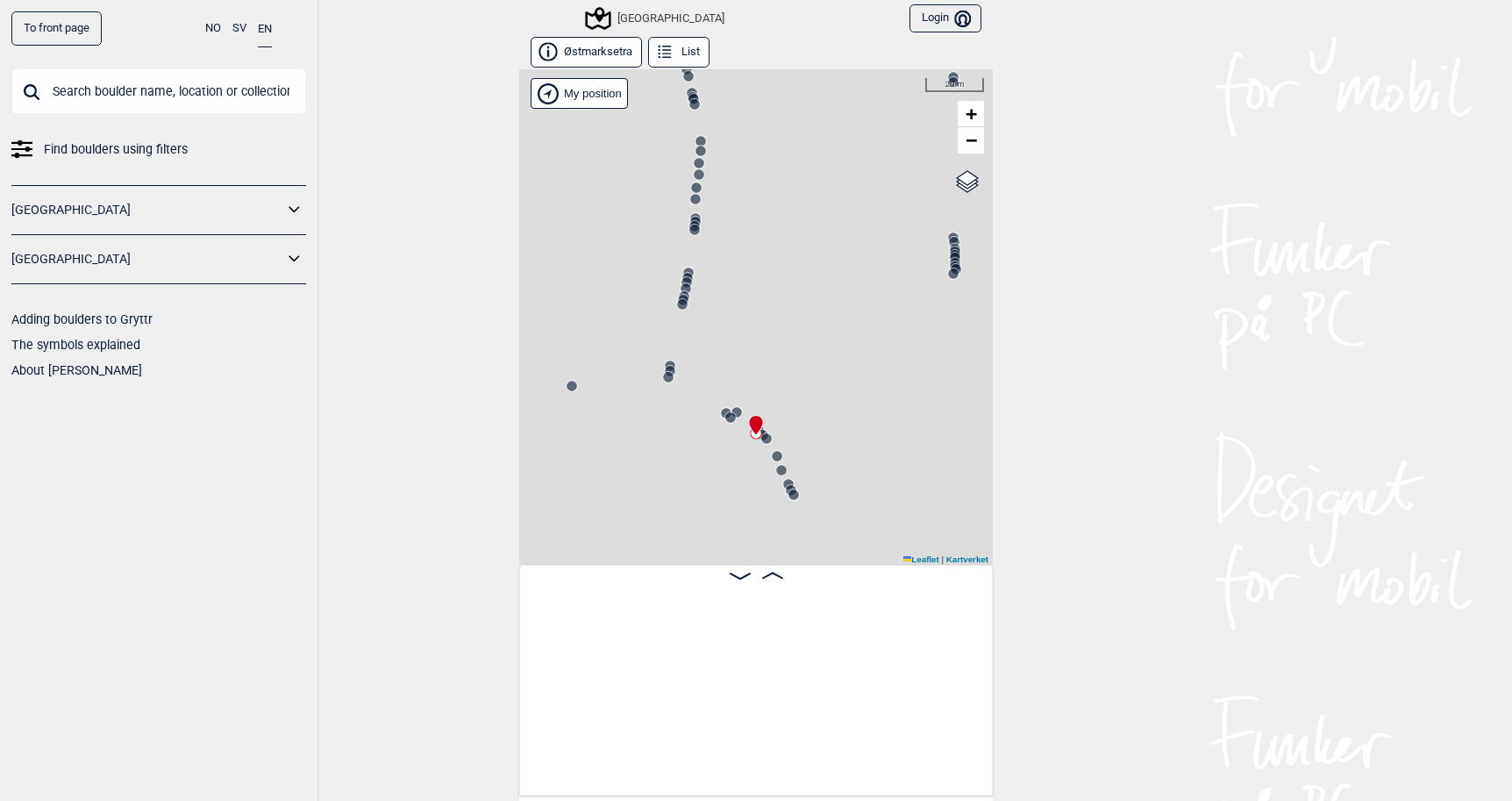
scroll to position [0, 13191]
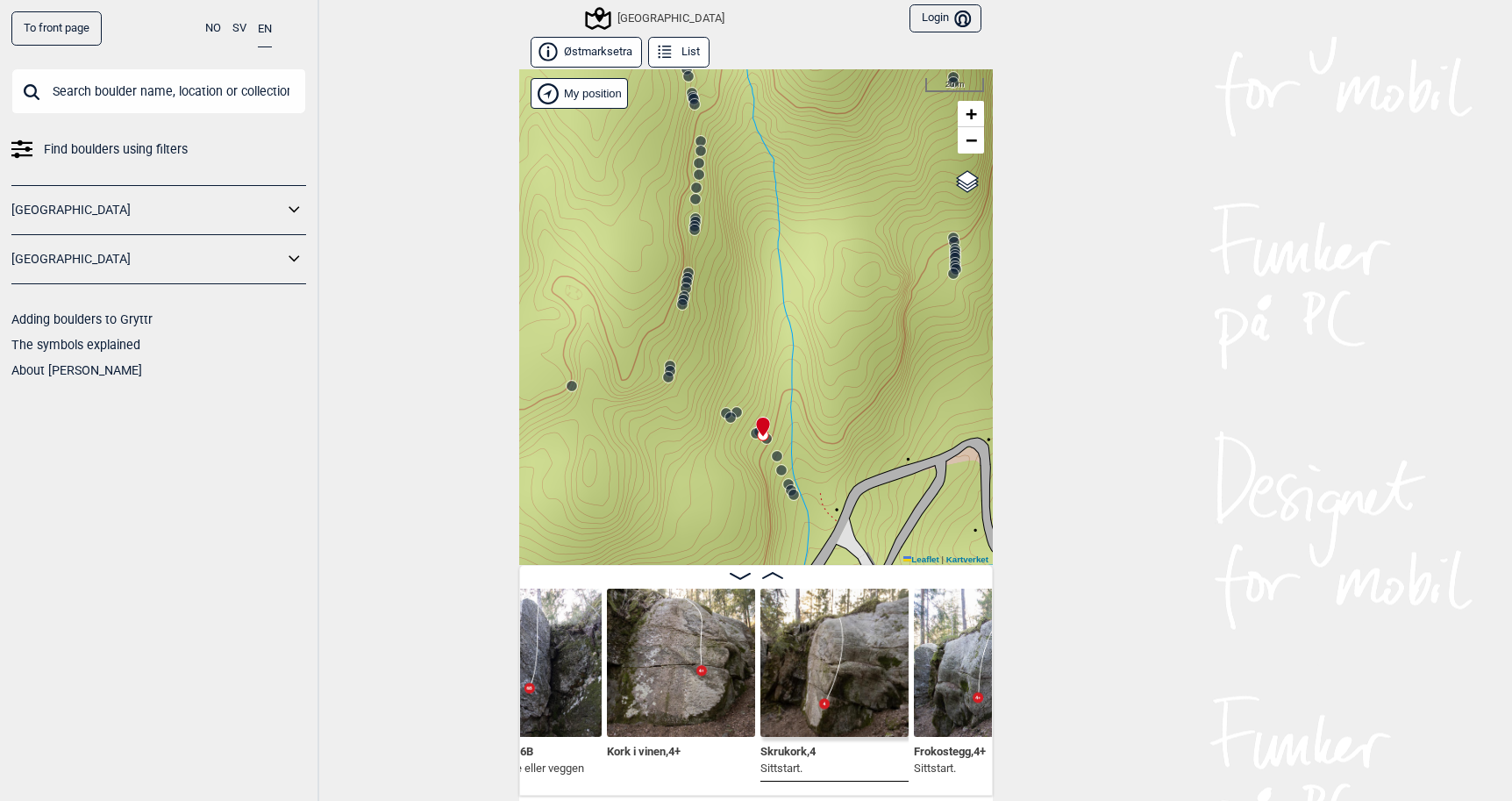
scroll to position [0, 12813]
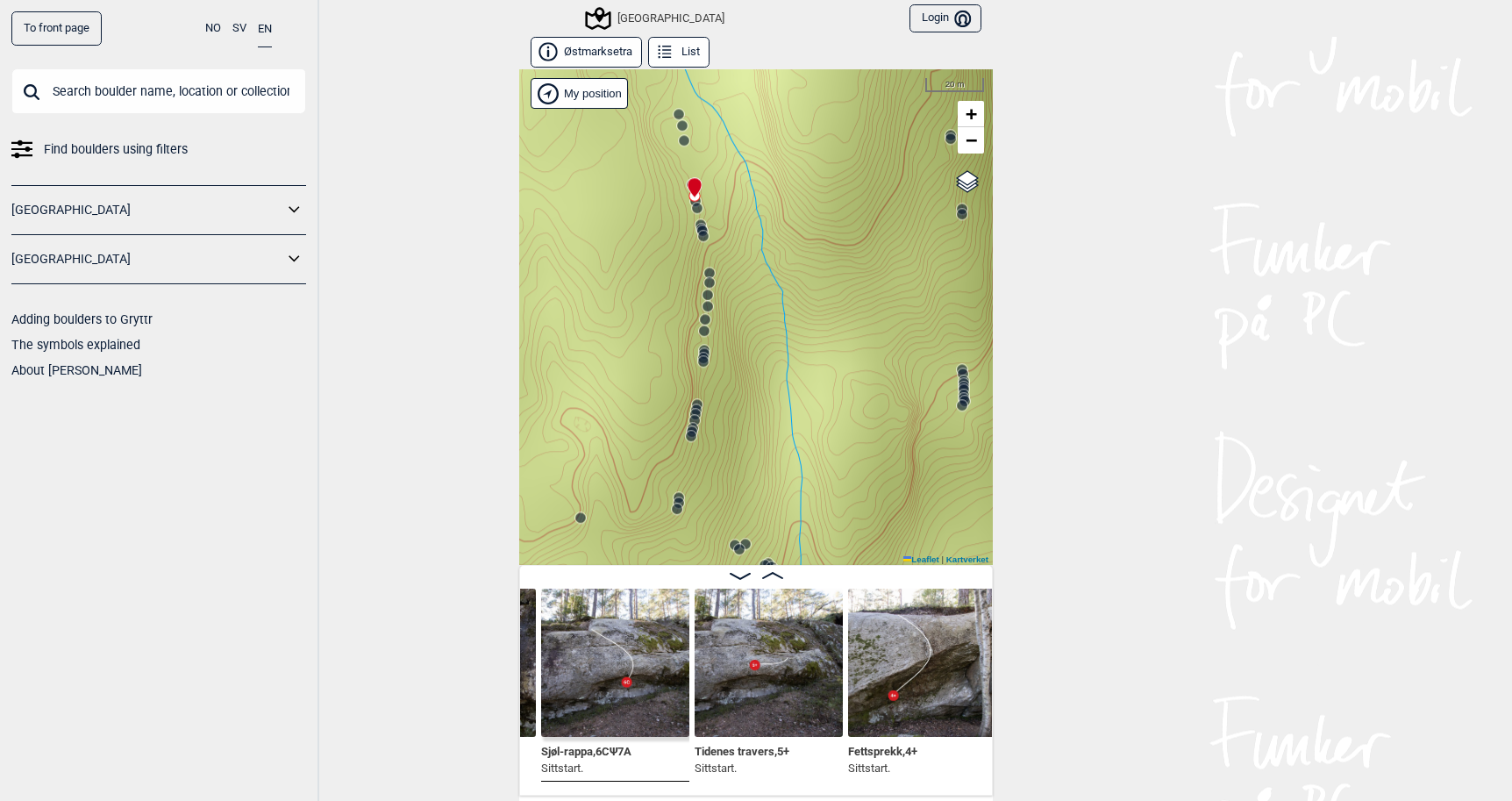
scroll to position [0, 18107]
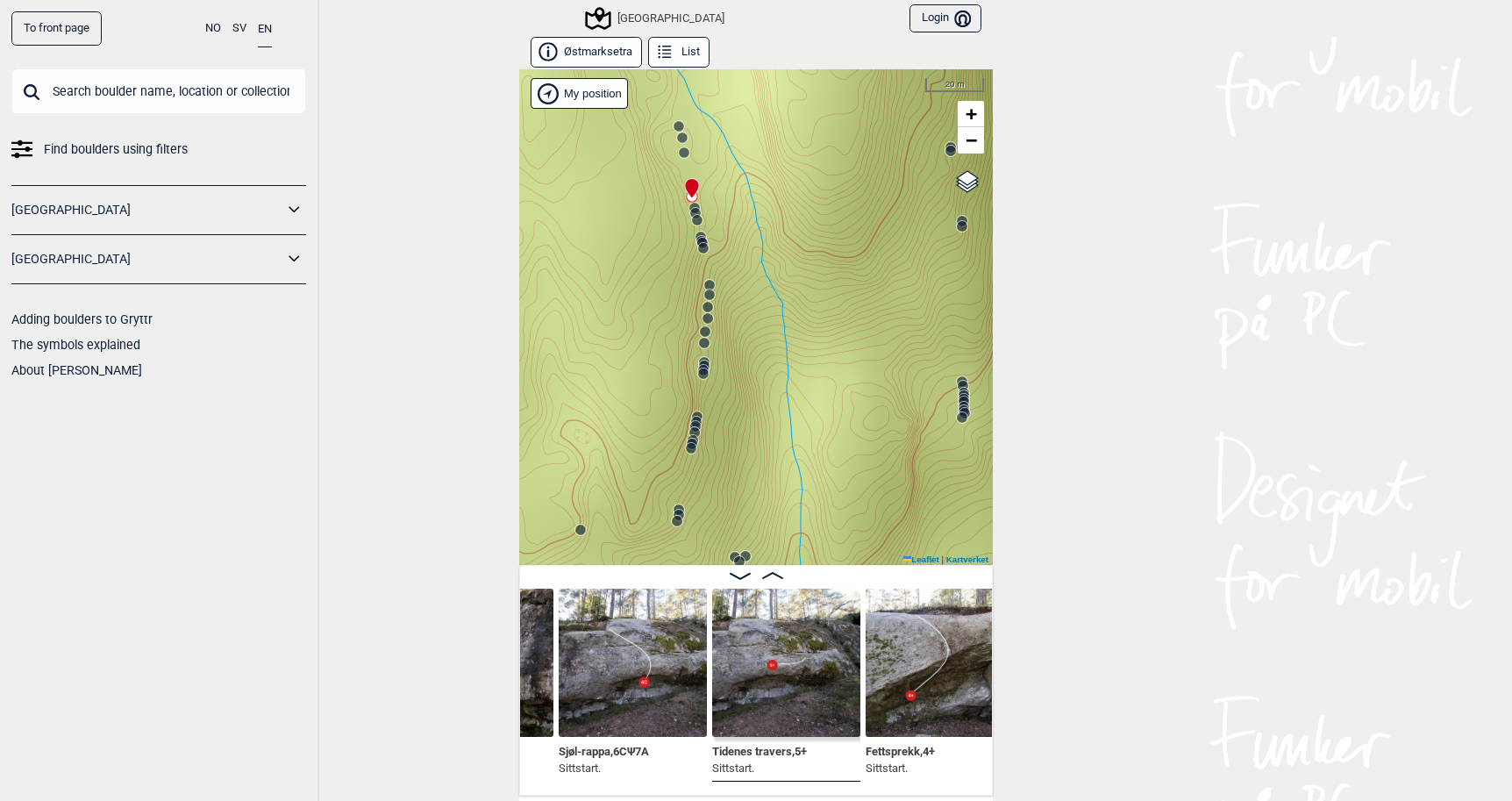
scroll to position [0, 18080]
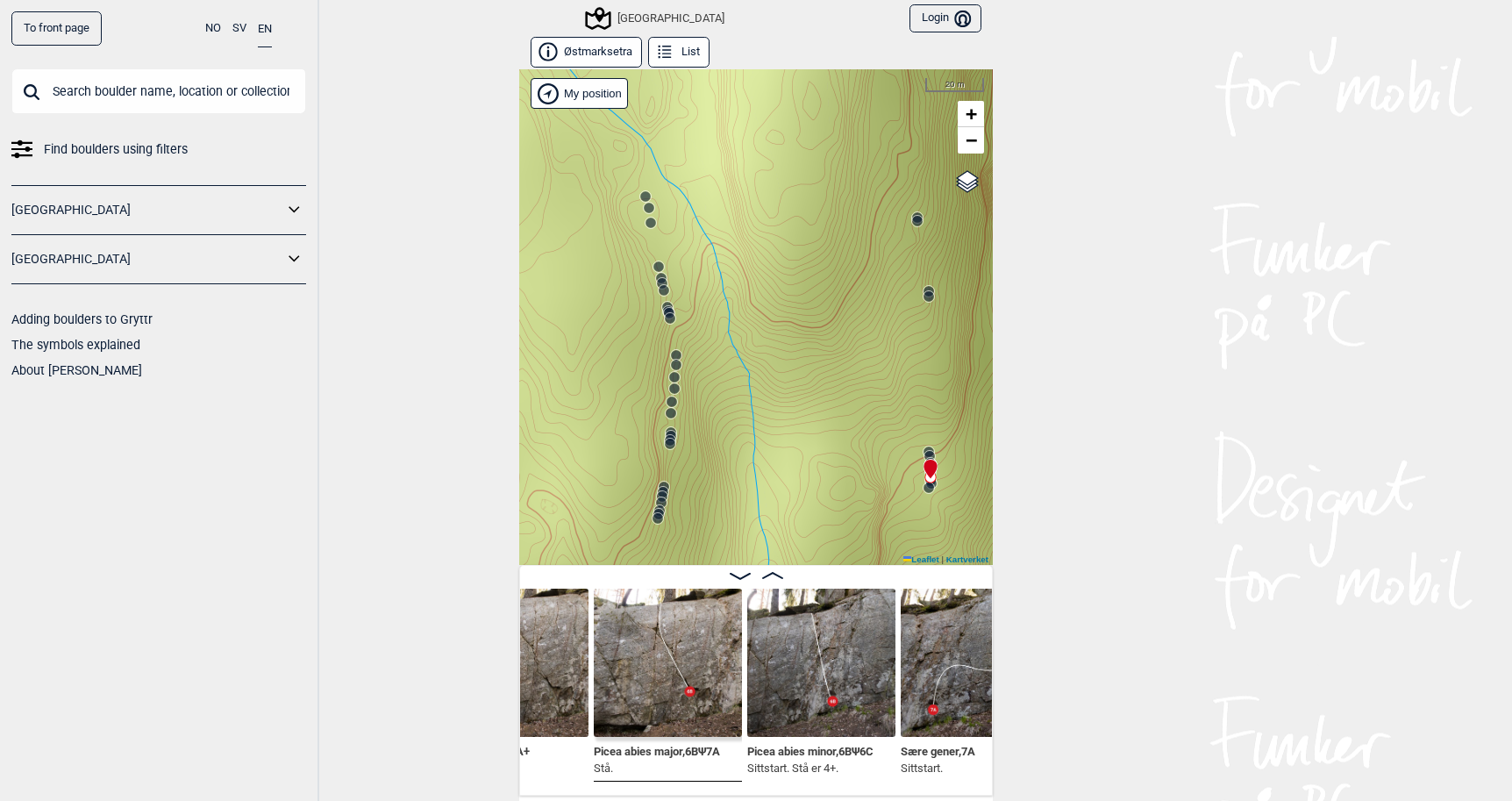
scroll to position [0, 19284]
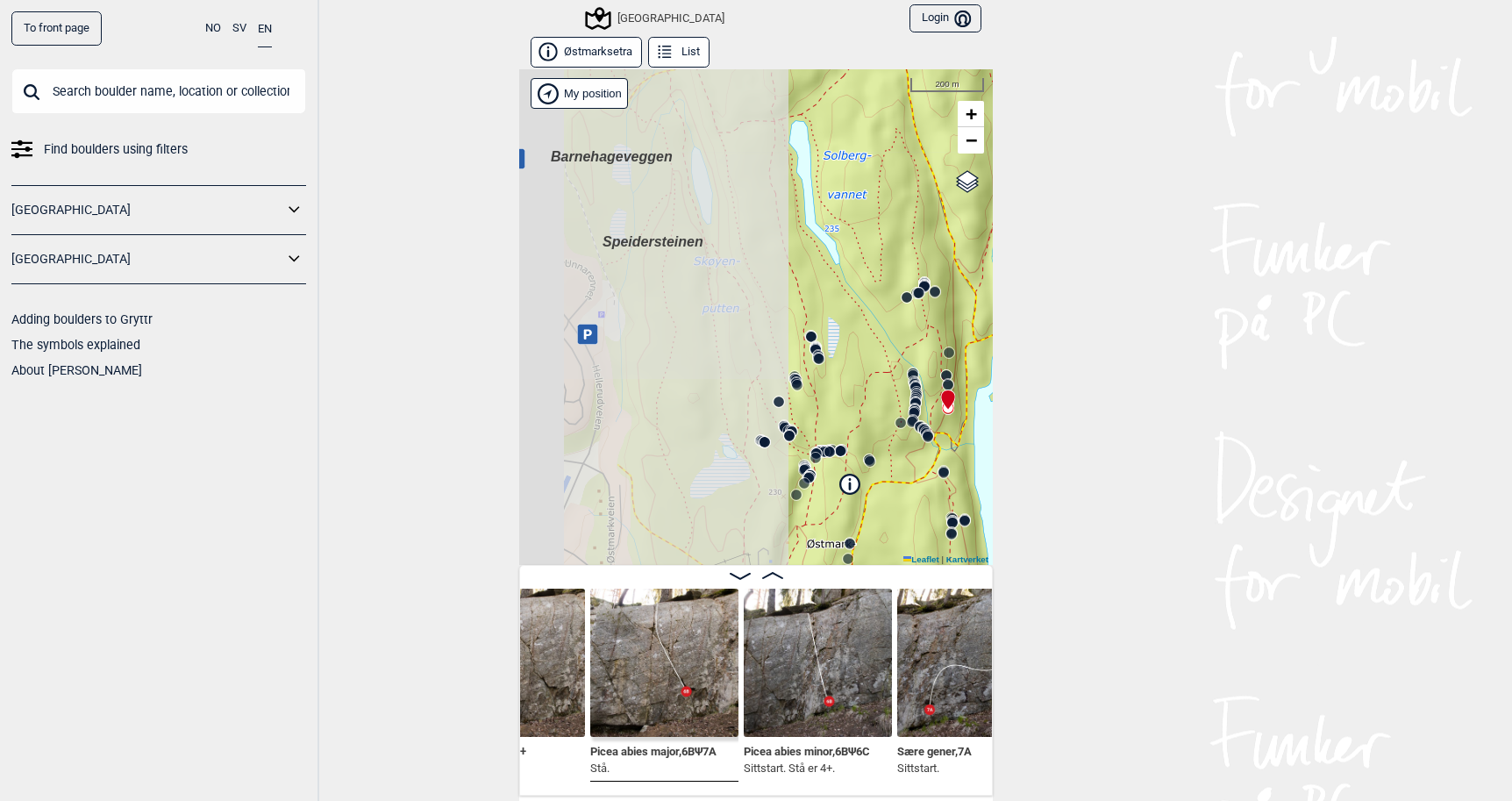
drag, startPoint x: 572, startPoint y: 489, endPoint x: 868, endPoint y: 419, distance: 304.2
click at [868, 419] on div "Speidersteinen Barnehageveggen Cowboyveggen Bølerveggen [GEOGRAPHIC_DATA]" at bounding box center [756, 317] width 473 height 496
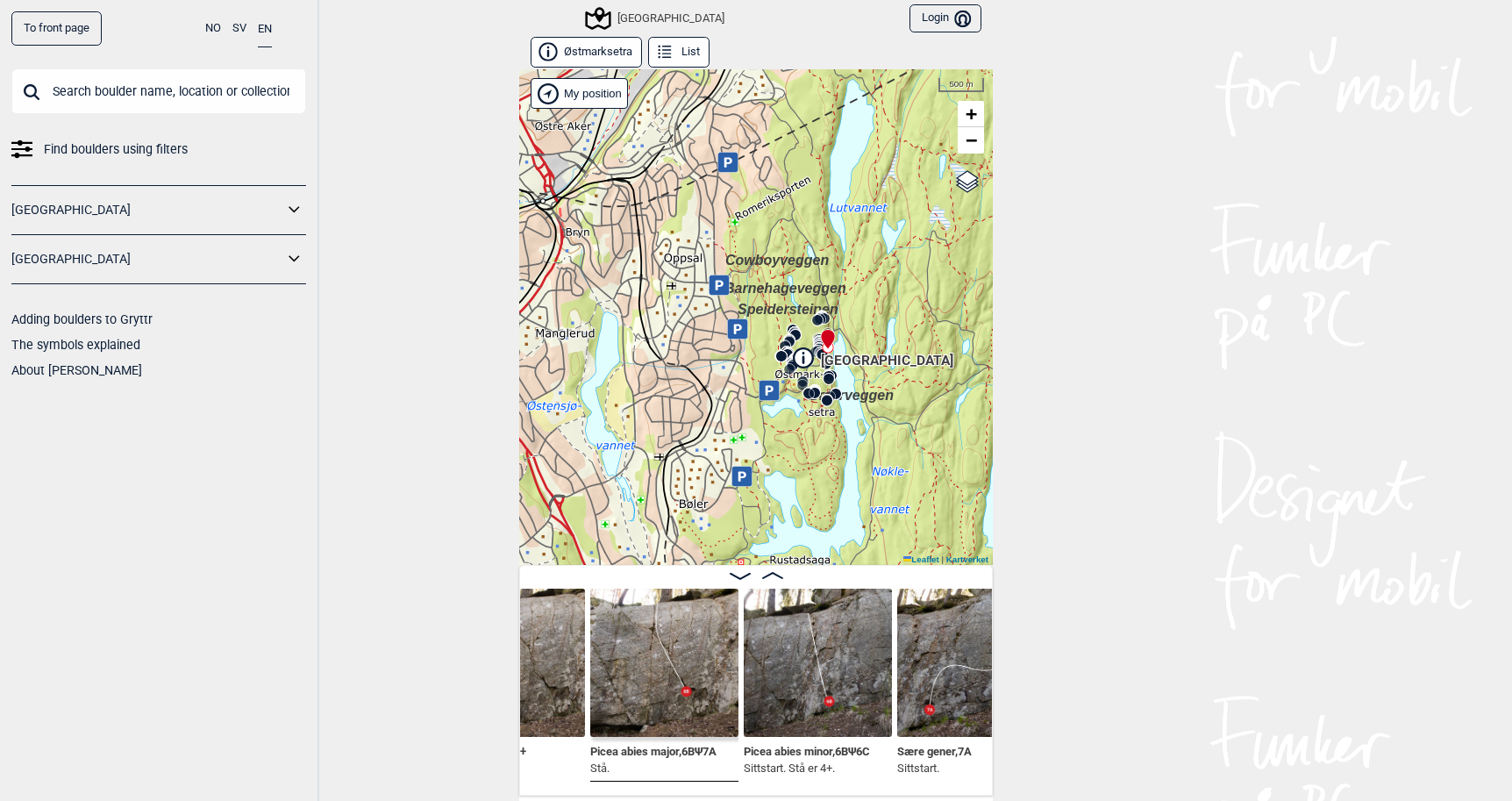
drag, startPoint x: 882, startPoint y: 443, endPoint x: 842, endPoint y: 371, distance: 82.4
click at [842, 371] on div "Speidersteinen Barnehageveggen Cowboyveggen Bølerveggen [GEOGRAPHIC_DATA]" at bounding box center [756, 317] width 473 height 496
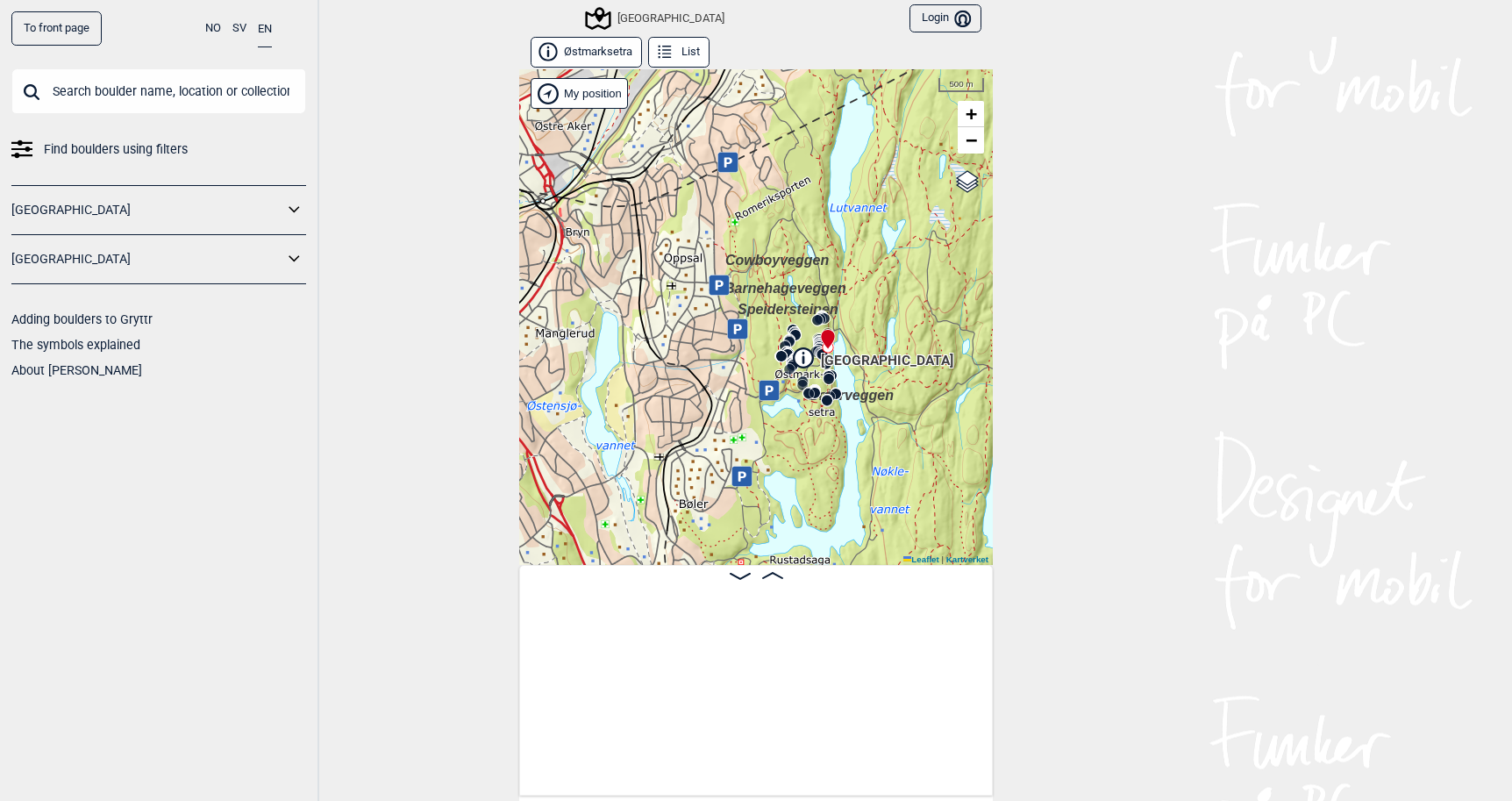
scroll to position [0, 19284]
